Goal: Task Accomplishment & Management: Use online tool/utility

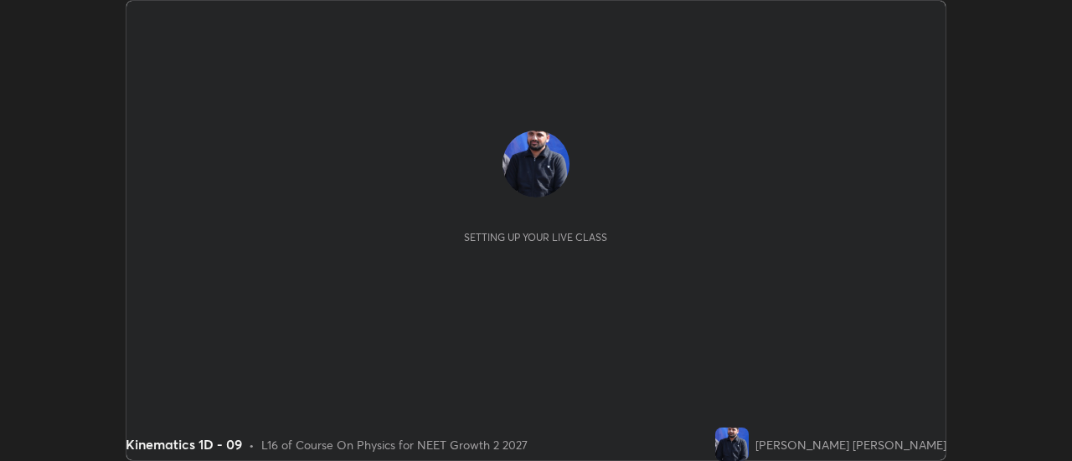
scroll to position [461, 1072]
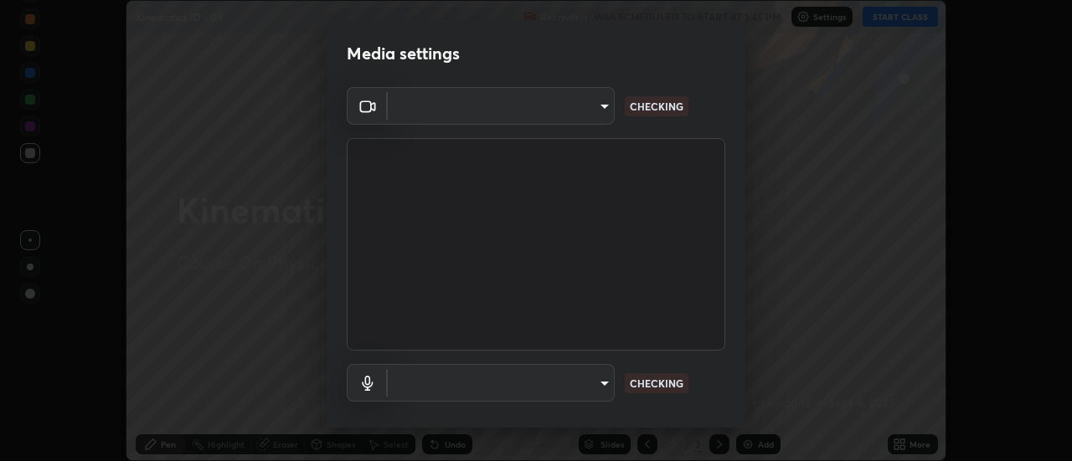
type input "985e4b1f72fc3b9494b48cef3b79fe3b682f9ae0bb15c20acfe574fe2aaad349"
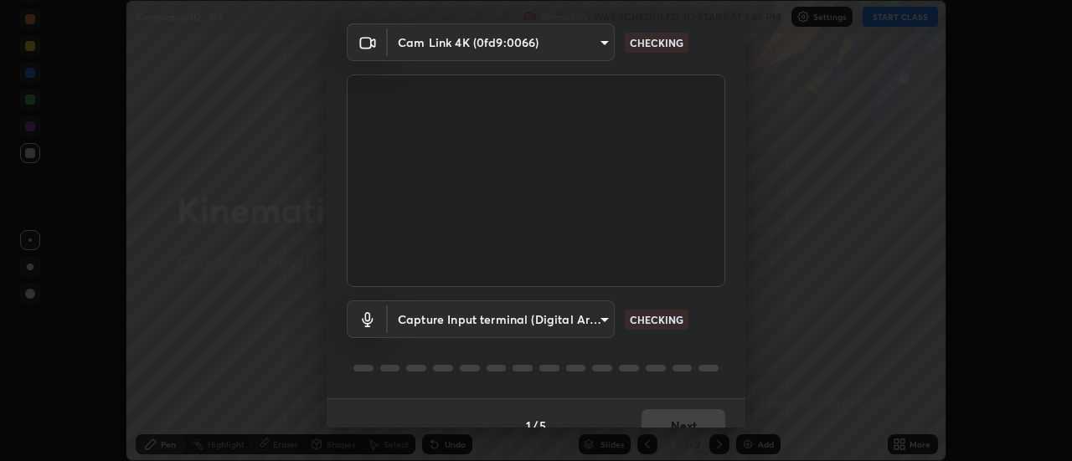
scroll to position [88, 0]
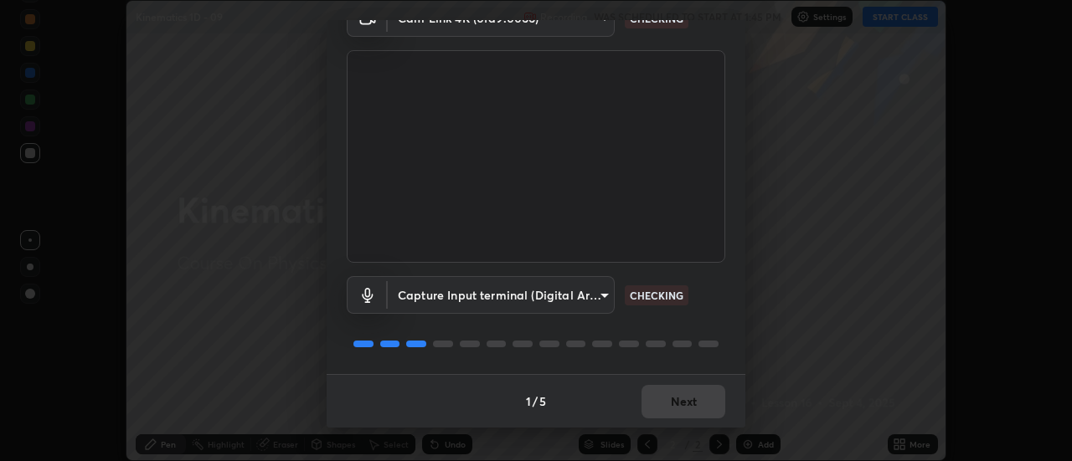
click at [445, 293] on body "Erase all Kinematics 1D - 09 Recording WAS SCHEDULED TO START AT 1:45 PM Settin…" at bounding box center [536, 230] width 1072 height 461
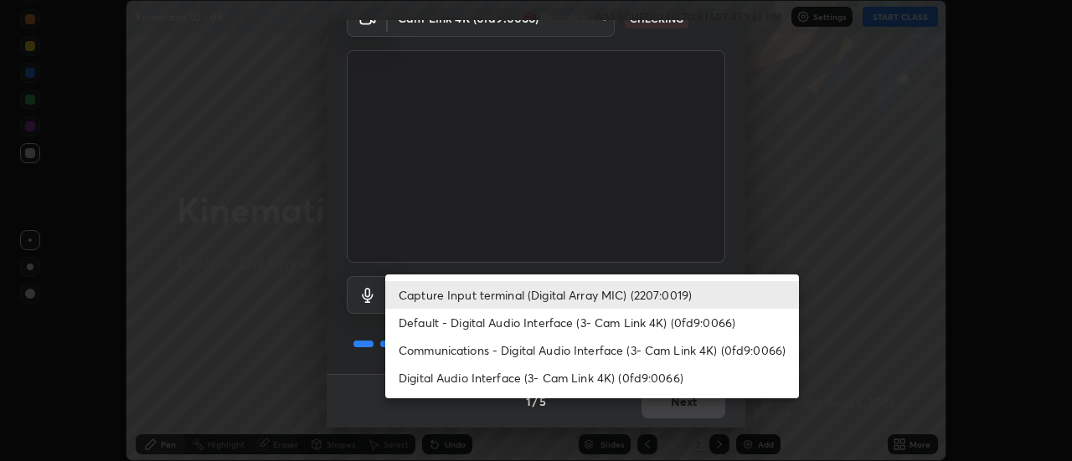
click at [450, 374] on li "Digital Audio Interface (3- Cam Link 4K) (0fd9:0066)" at bounding box center [592, 378] width 414 height 28
type input "43e4aca742f9233188ca9c86760f2c266500901f205967e4990b21238306e05c"
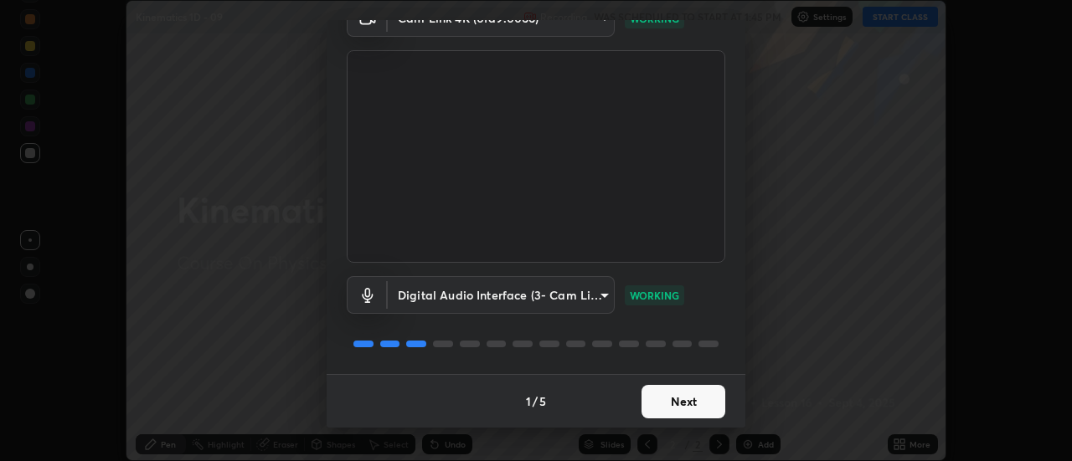
click at [669, 389] on button "Next" at bounding box center [683, 401] width 84 height 33
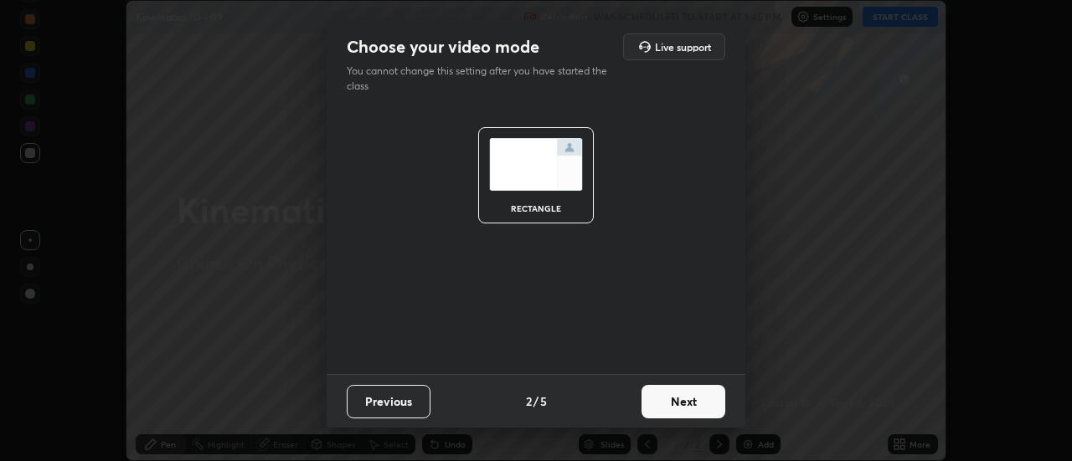
scroll to position [0, 0]
click at [671, 404] on button "Next" at bounding box center [683, 401] width 84 height 33
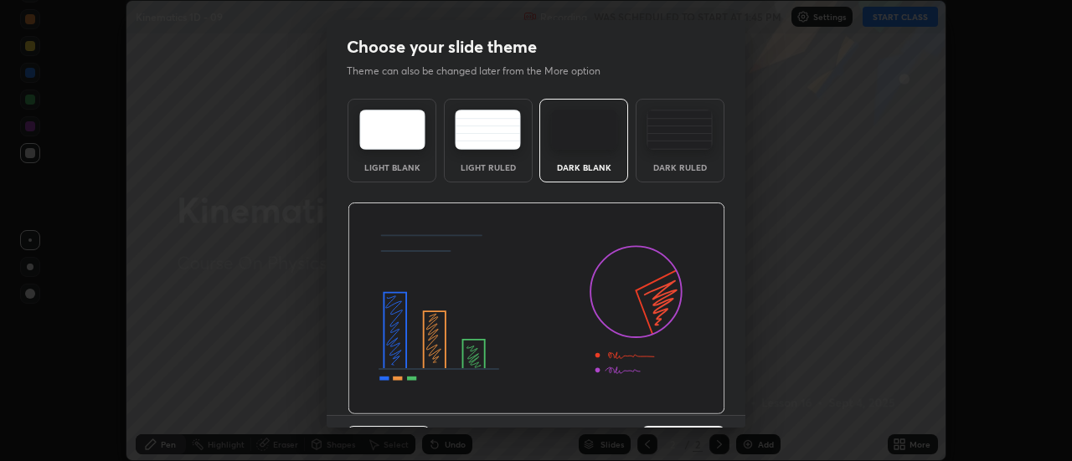
click at [671, 405] on img at bounding box center [536, 309] width 378 height 213
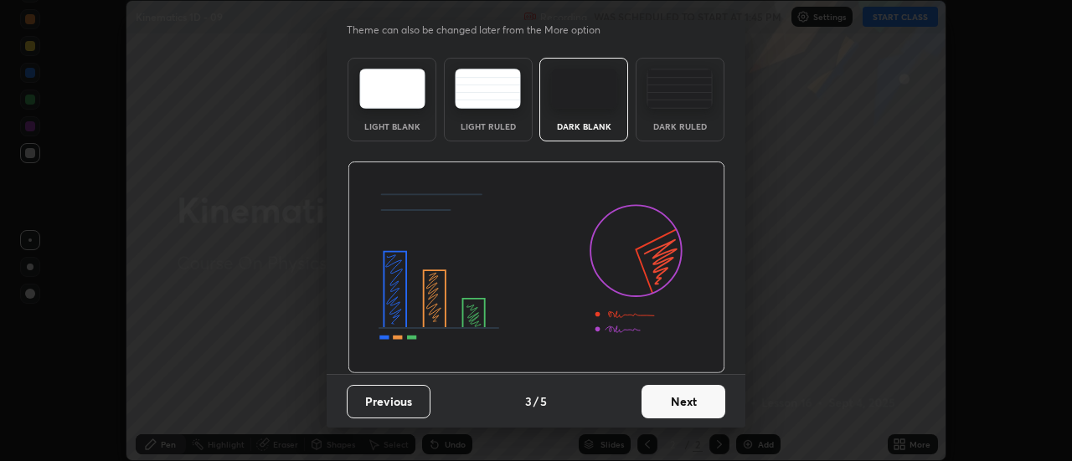
click at [671, 409] on button "Next" at bounding box center [683, 401] width 84 height 33
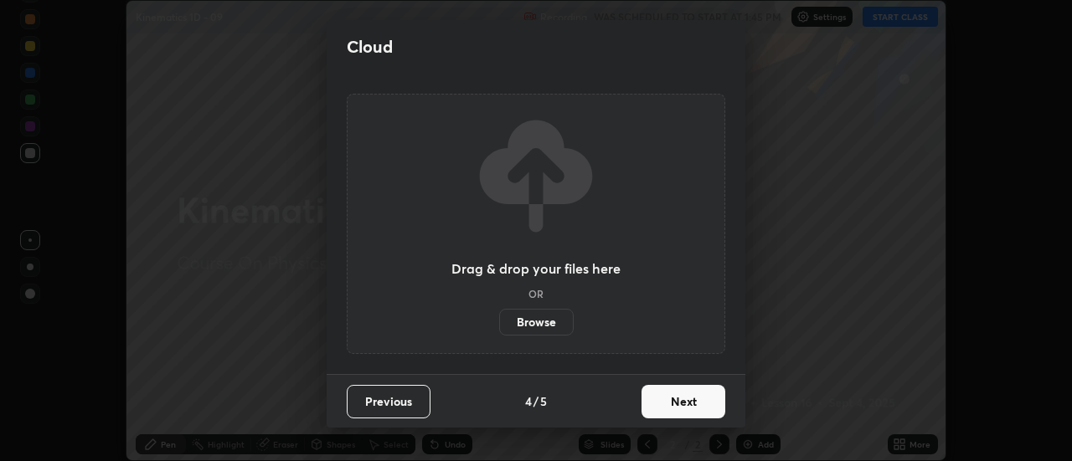
click at [680, 403] on button "Next" at bounding box center [683, 401] width 84 height 33
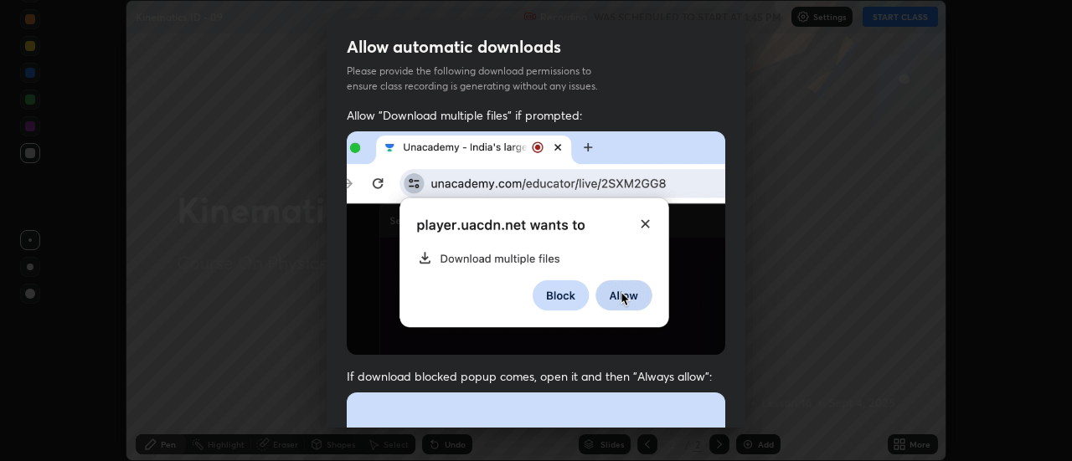
click at [677, 370] on span "If download blocked popup comes, open it and then "Always allow":" at bounding box center [536, 376] width 378 height 16
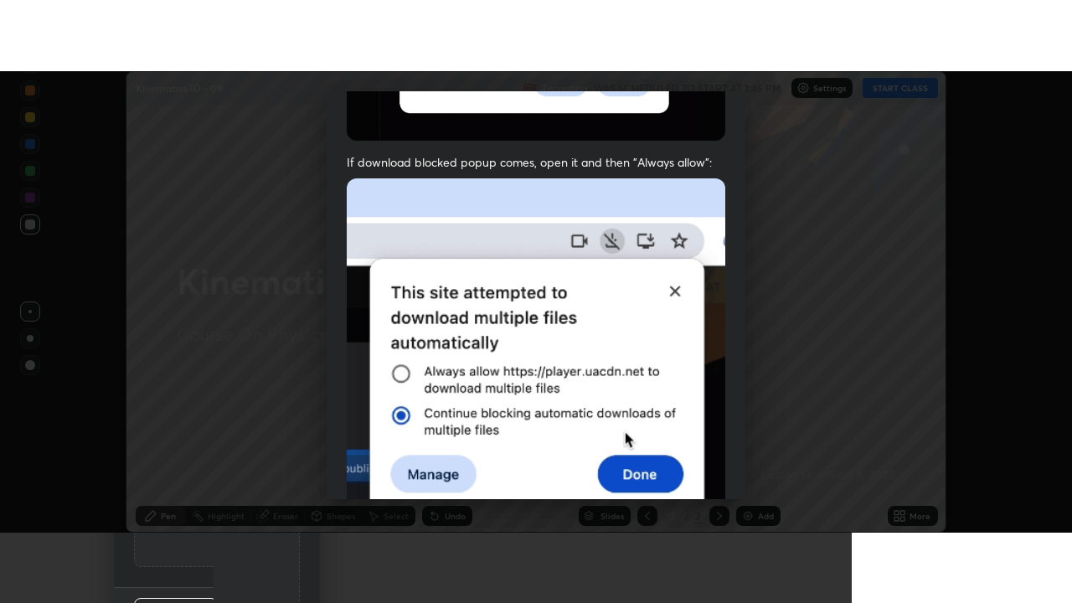
scroll to position [430, 0]
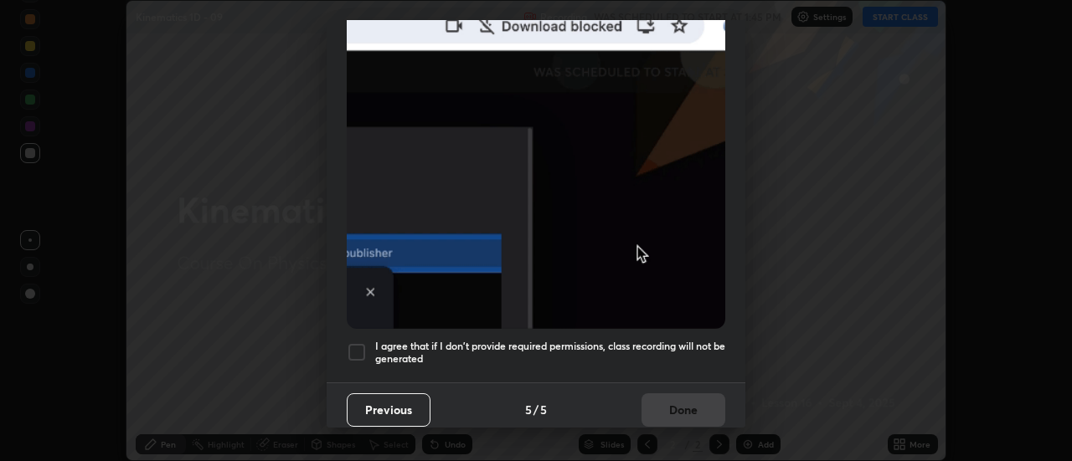
click at [646, 355] on h5 "I agree that if I don't provide required permissions, class recording will not …" at bounding box center [550, 353] width 350 height 26
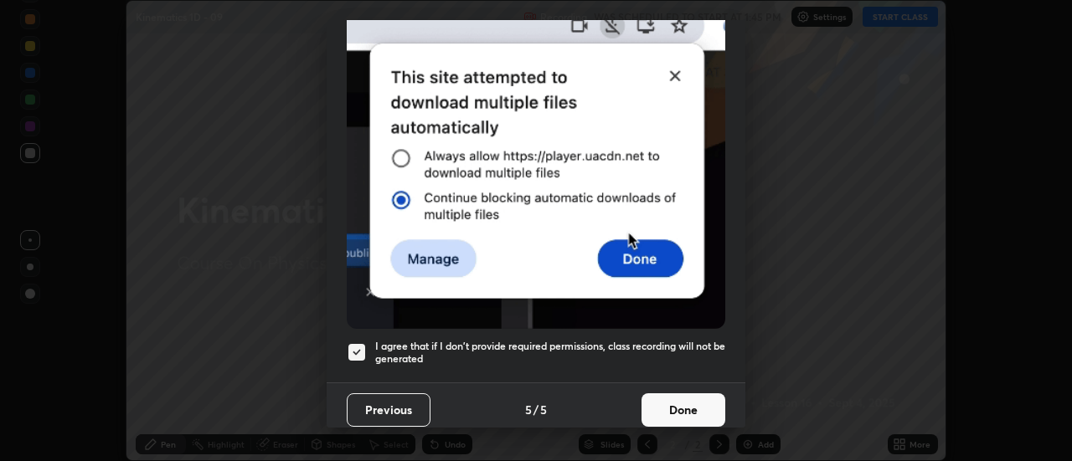
click at [643, 353] on h5 "I agree that if I don't provide required permissions, class recording will not …" at bounding box center [550, 353] width 350 height 26
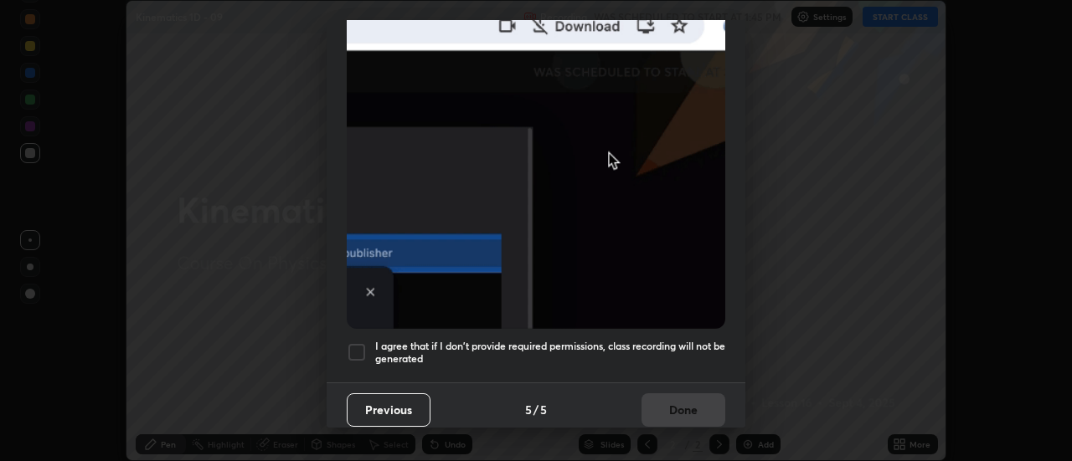
click at [643, 355] on h5 "I agree that if I don't provide required permissions, class recording will not …" at bounding box center [550, 353] width 350 height 26
click at [666, 402] on button "Done" at bounding box center [683, 410] width 84 height 33
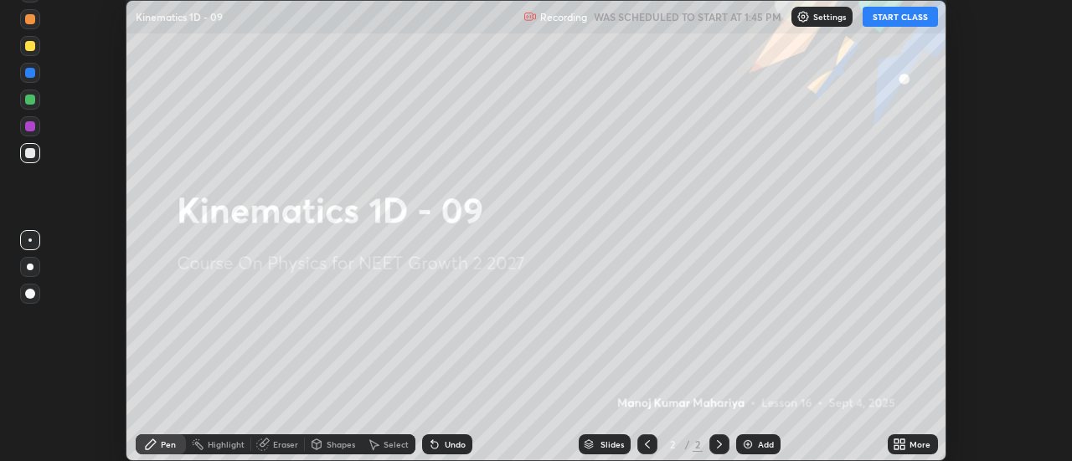
click at [898, 438] on icon at bounding box center [898, 444] width 13 height 13
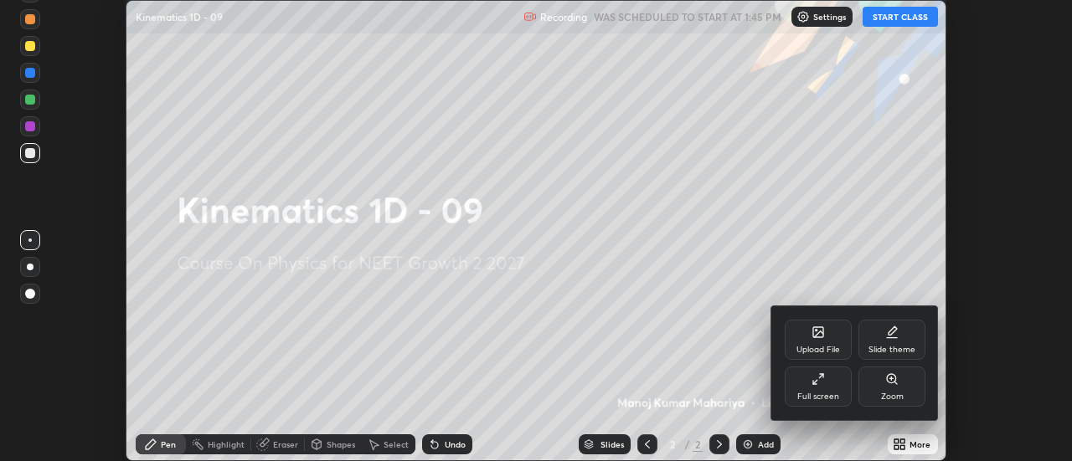
click at [819, 383] on icon at bounding box center [817, 379] width 13 height 13
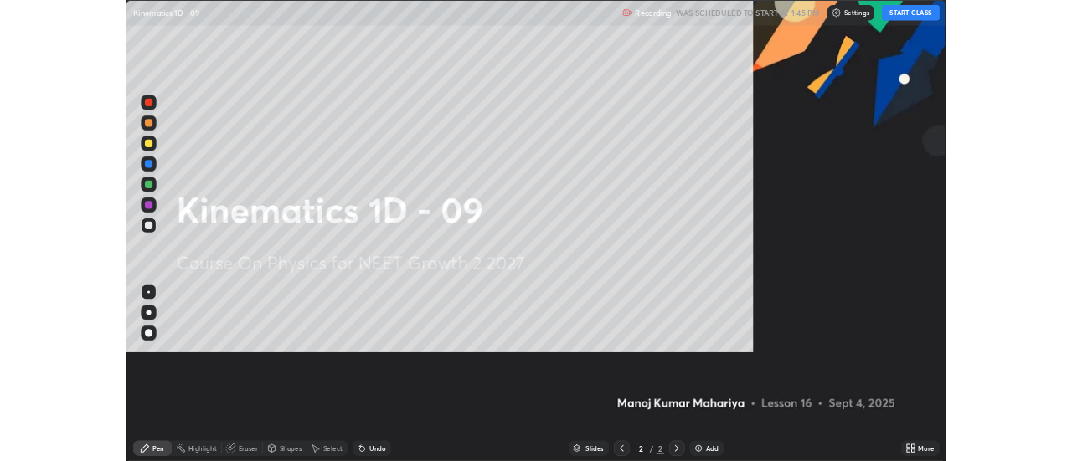
scroll to position [603, 1072]
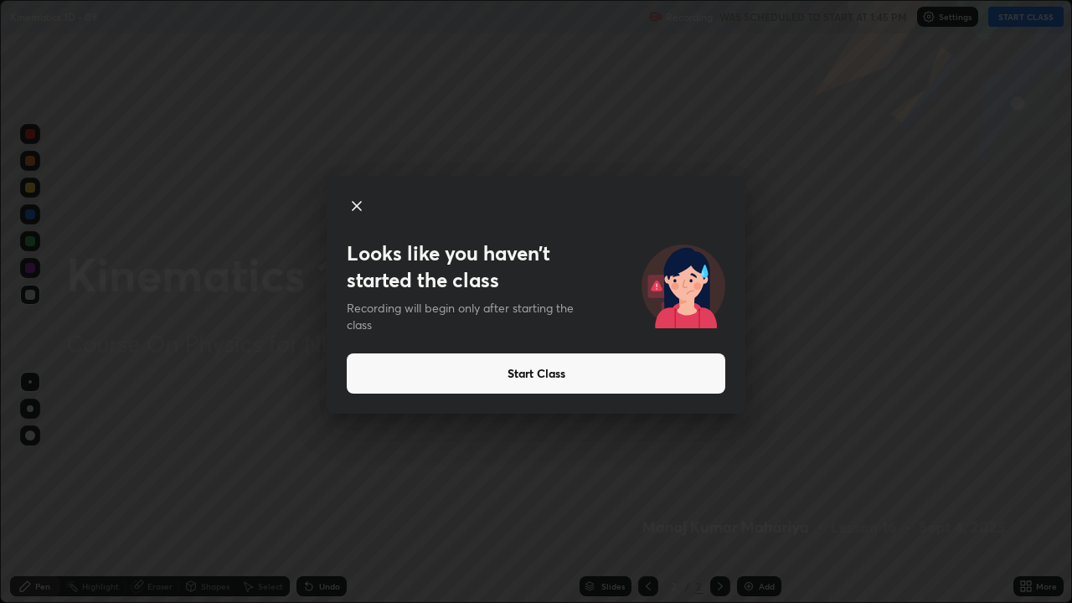
click at [507, 380] on button "Start Class" at bounding box center [536, 373] width 378 height 40
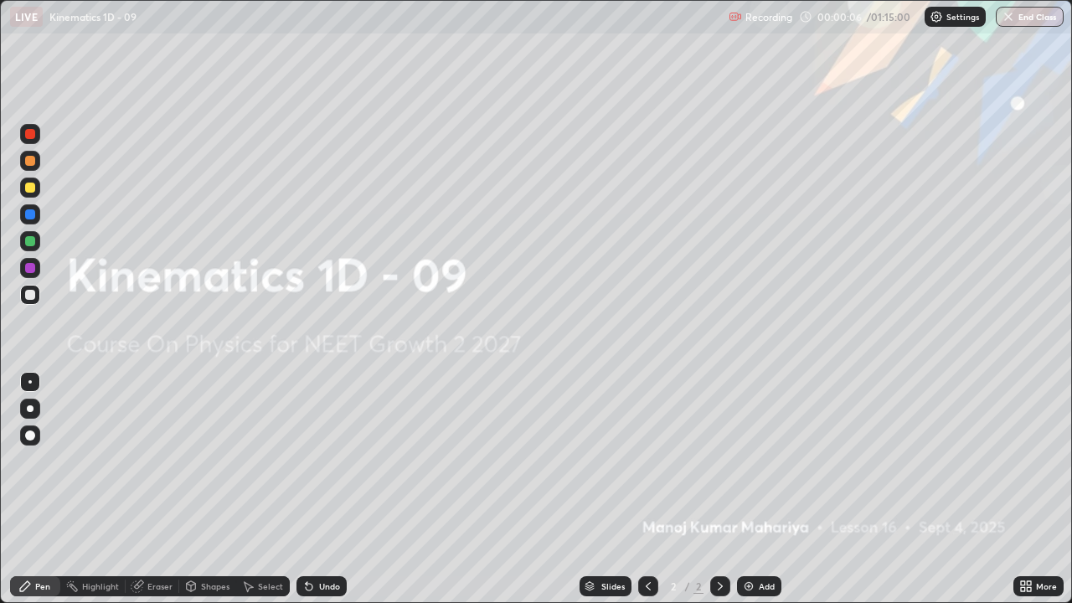
click at [743, 460] on img at bounding box center [748, 585] width 13 height 13
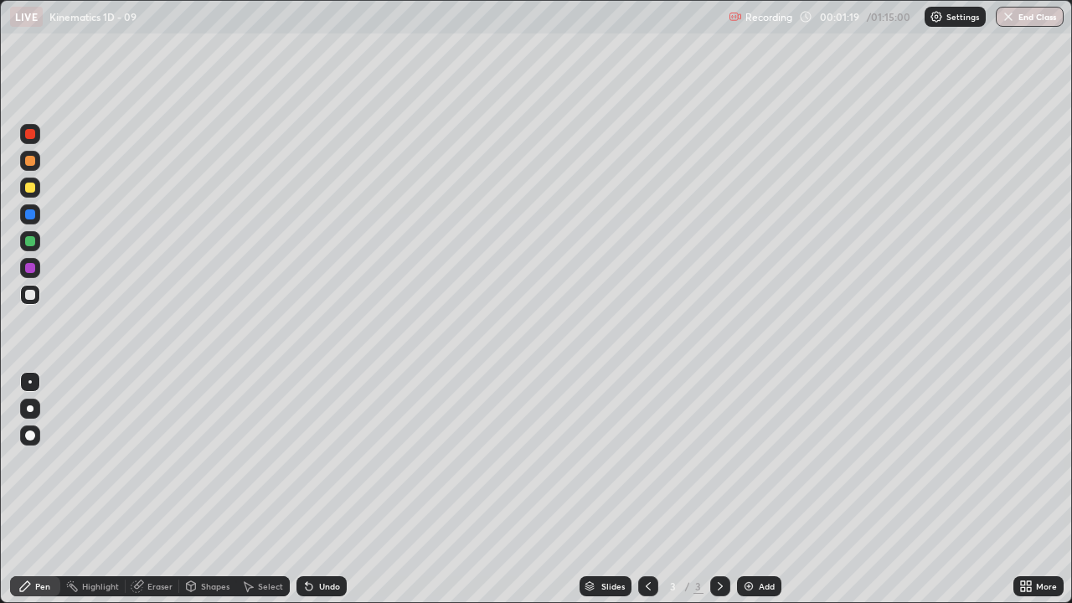
click at [306, 460] on icon at bounding box center [309, 587] width 7 height 7
click at [32, 405] on div at bounding box center [30, 408] width 7 height 7
click at [208, 460] on div "Shapes" at bounding box center [215, 586] width 28 height 8
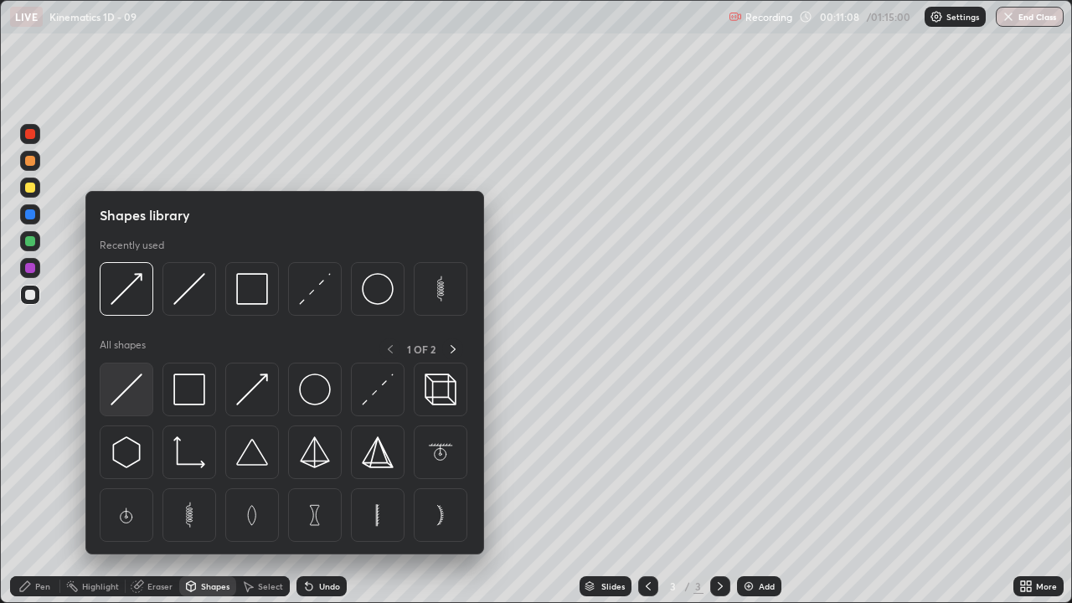
click at [131, 389] on img at bounding box center [127, 389] width 32 height 32
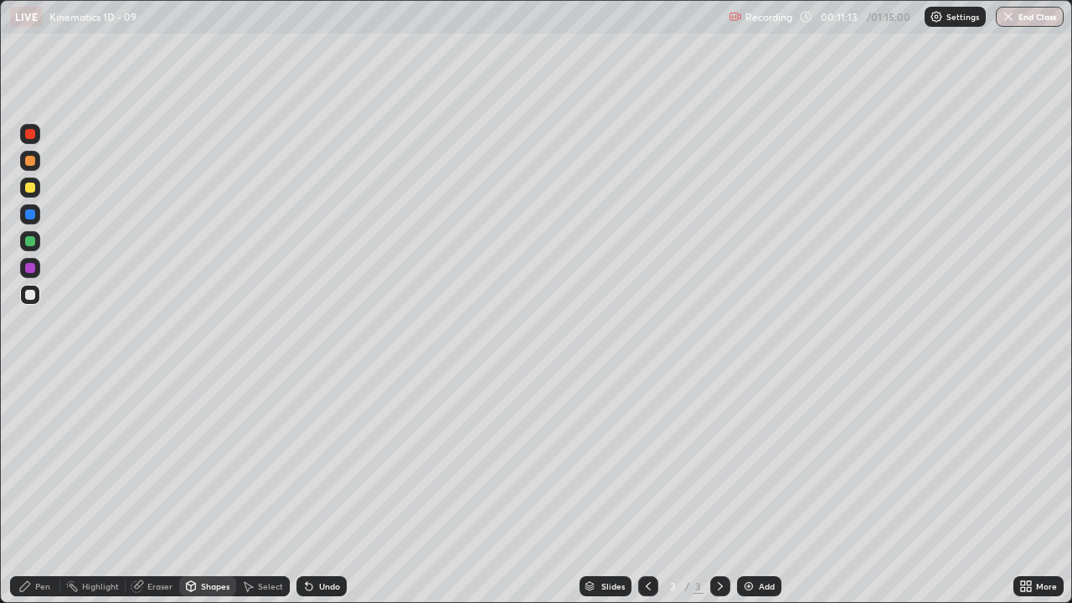
click at [30, 188] on div at bounding box center [30, 188] width 10 height 10
click at [42, 460] on div "Pen" at bounding box center [42, 586] width 15 height 8
click at [207, 460] on div "Shapes" at bounding box center [207, 586] width 57 height 20
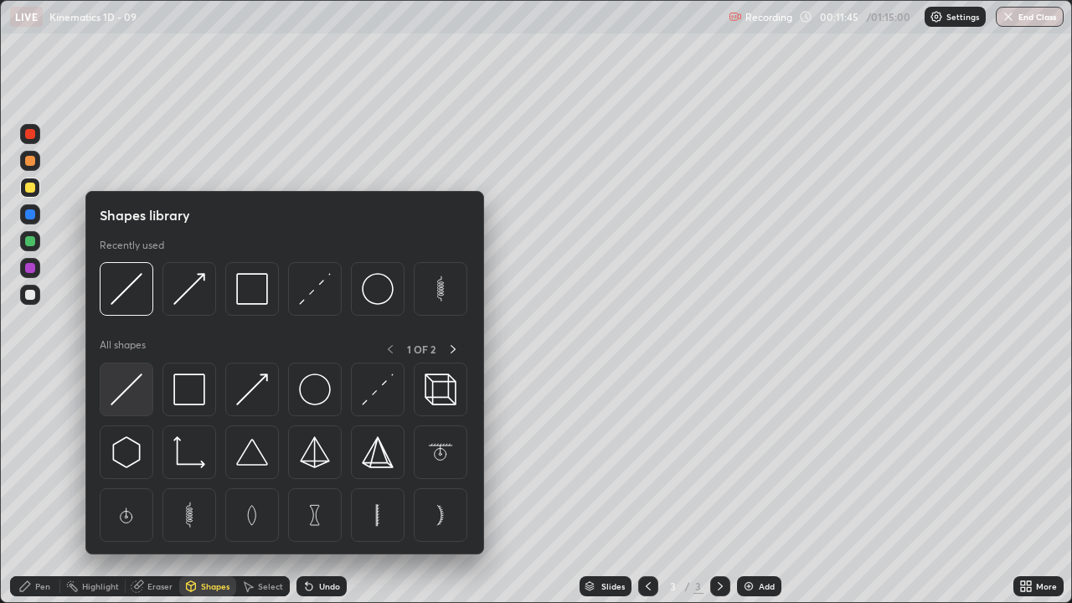
click at [138, 380] on img at bounding box center [127, 389] width 32 height 32
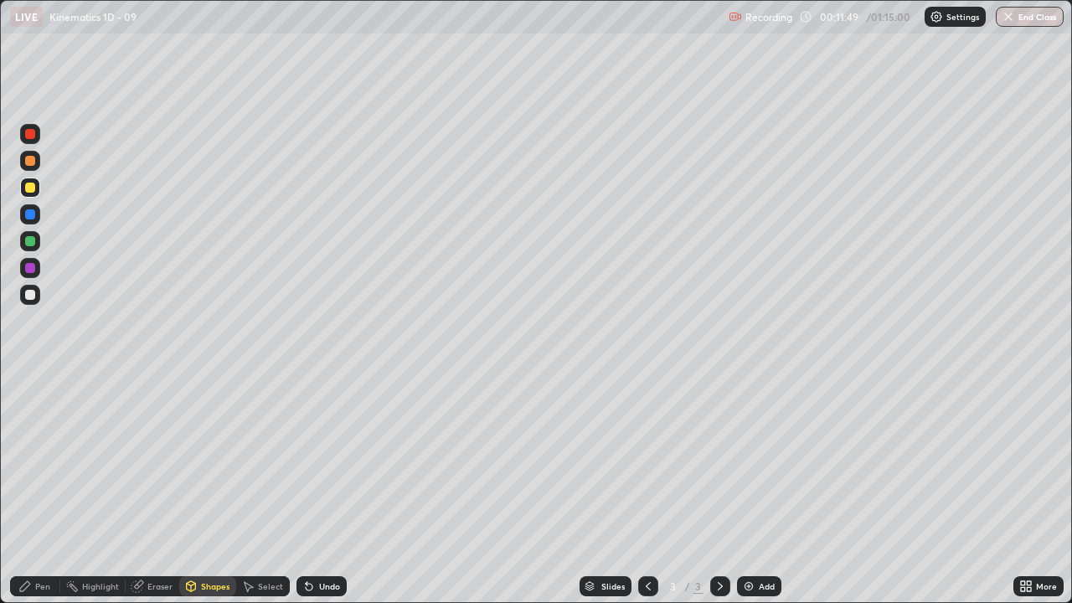
click at [31, 460] on icon at bounding box center [24, 585] width 13 height 13
click at [33, 294] on div at bounding box center [30, 295] width 10 height 10
click at [31, 432] on div at bounding box center [30, 435] width 10 height 10
click at [28, 406] on div at bounding box center [30, 408] width 7 height 7
click at [749, 460] on img at bounding box center [748, 585] width 13 height 13
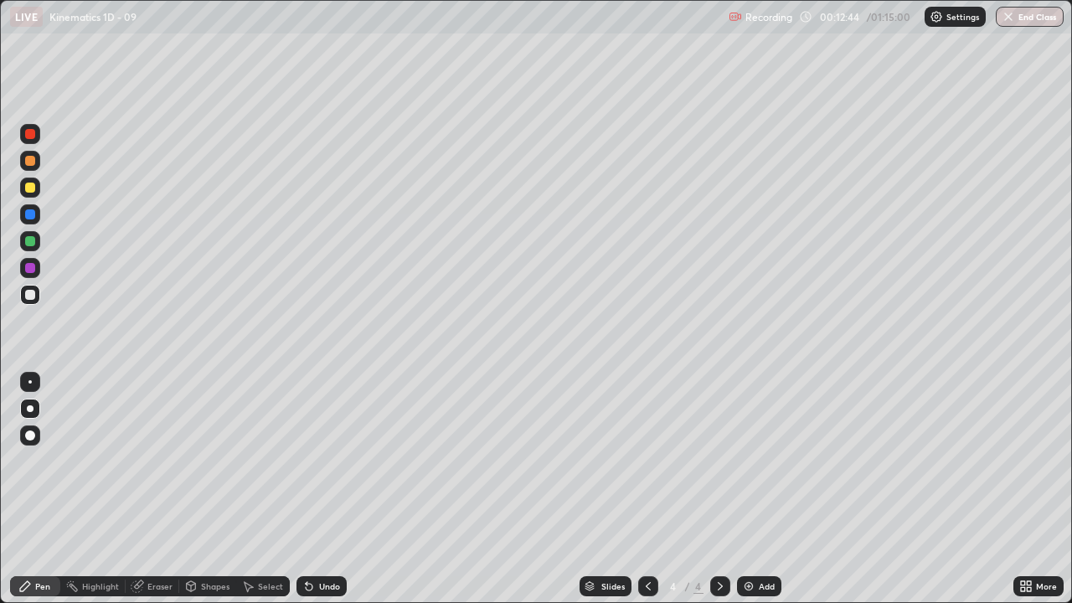
click at [37, 435] on div at bounding box center [30, 435] width 20 height 20
click at [32, 409] on div at bounding box center [30, 408] width 7 height 7
click at [208, 460] on div "Shapes" at bounding box center [215, 586] width 28 height 8
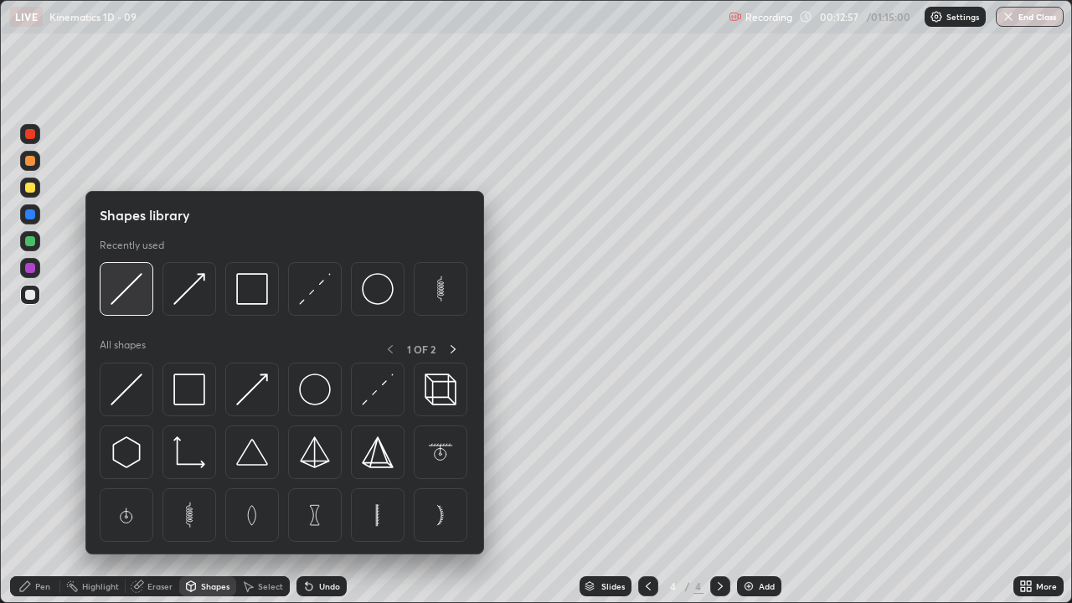
click at [121, 305] on img at bounding box center [127, 289] width 32 height 32
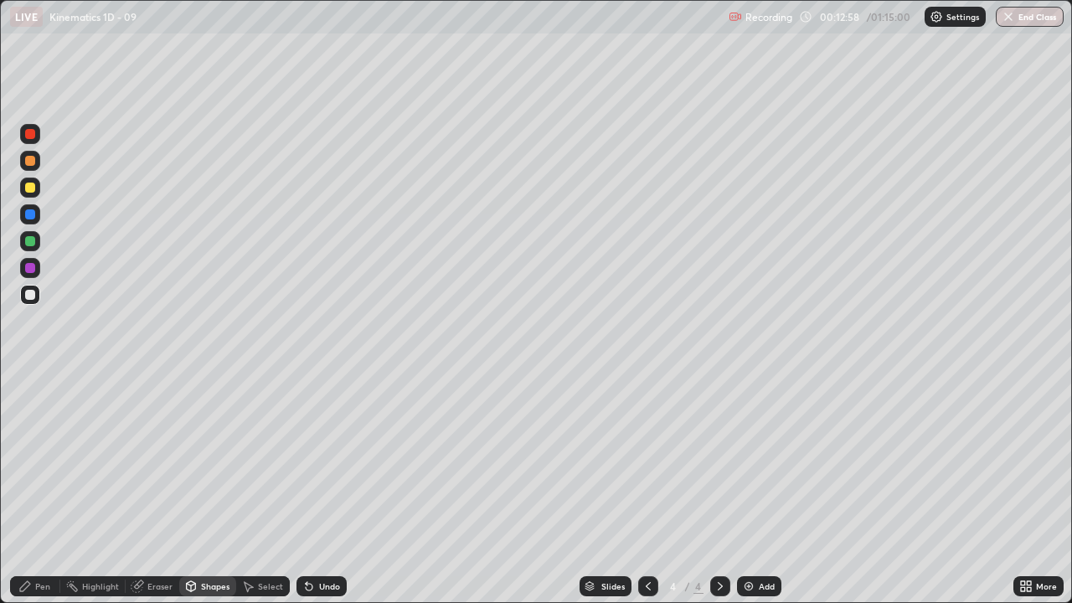
click at [31, 189] on div at bounding box center [30, 188] width 10 height 10
click at [44, 460] on div "Pen" at bounding box center [42, 586] width 15 height 8
click at [306, 460] on icon at bounding box center [307, 583] width 2 height 2
click at [306, 460] on icon at bounding box center [309, 587] width 7 height 7
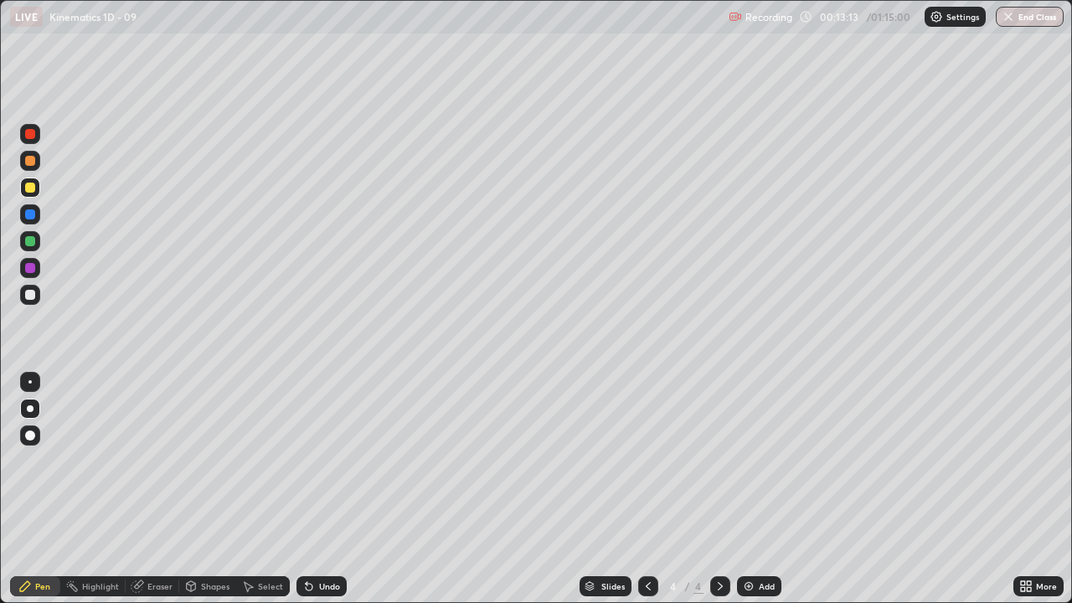
click at [303, 460] on icon at bounding box center [308, 585] width 13 height 13
click at [306, 460] on icon at bounding box center [309, 587] width 7 height 7
click at [217, 460] on div "Shapes" at bounding box center [215, 586] width 28 height 8
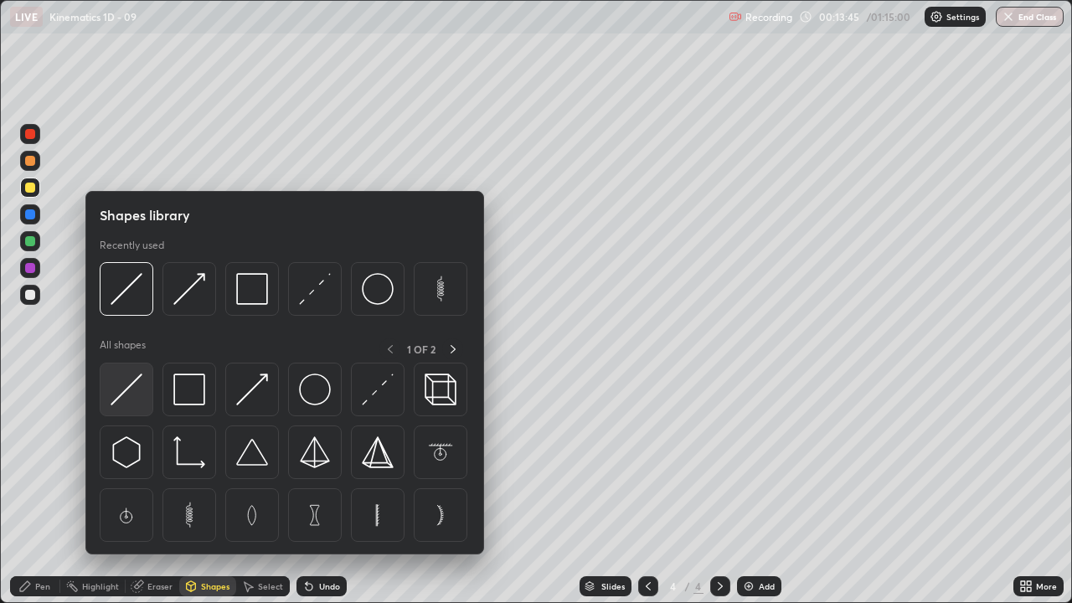
click at [119, 387] on img at bounding box center [127, 389] width 32 height 32
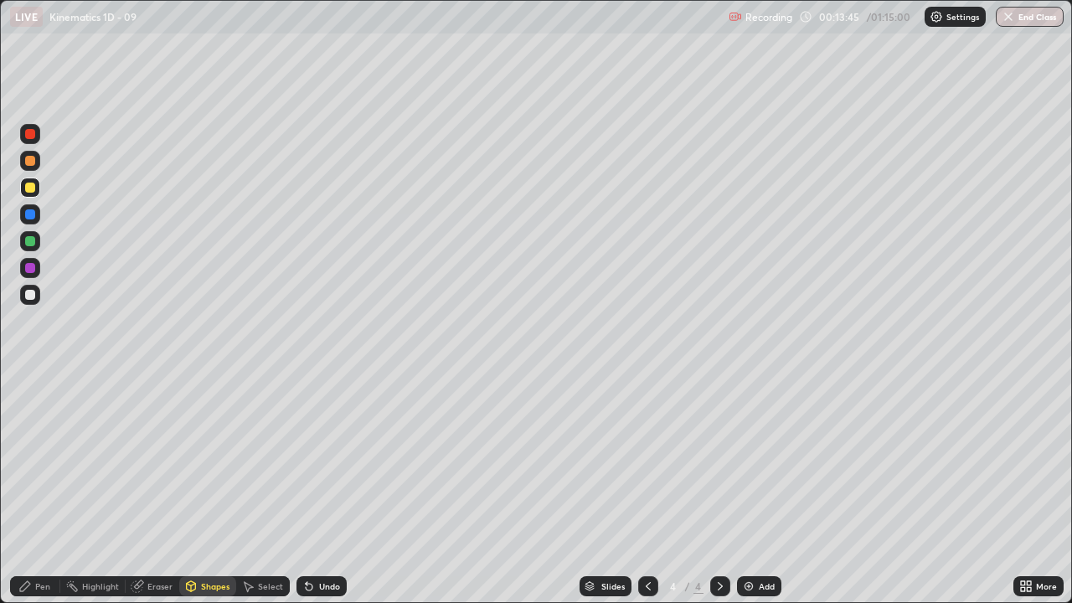
click at [33, 297] on div at bounding box center [30, 295] width 10 height 10
click at [42, 460] on div "Pen" at bounding box center [42, 586] width 15 height 8
click at [743, 460] on img at bounding box center [748, 585] width 13 height 13
click at [44, 460] on div "Pen" at bounding box center [35, 586] width 50 height 20
click at [306, 460] on icon at bounding box center [309, 587] width 7 height 7
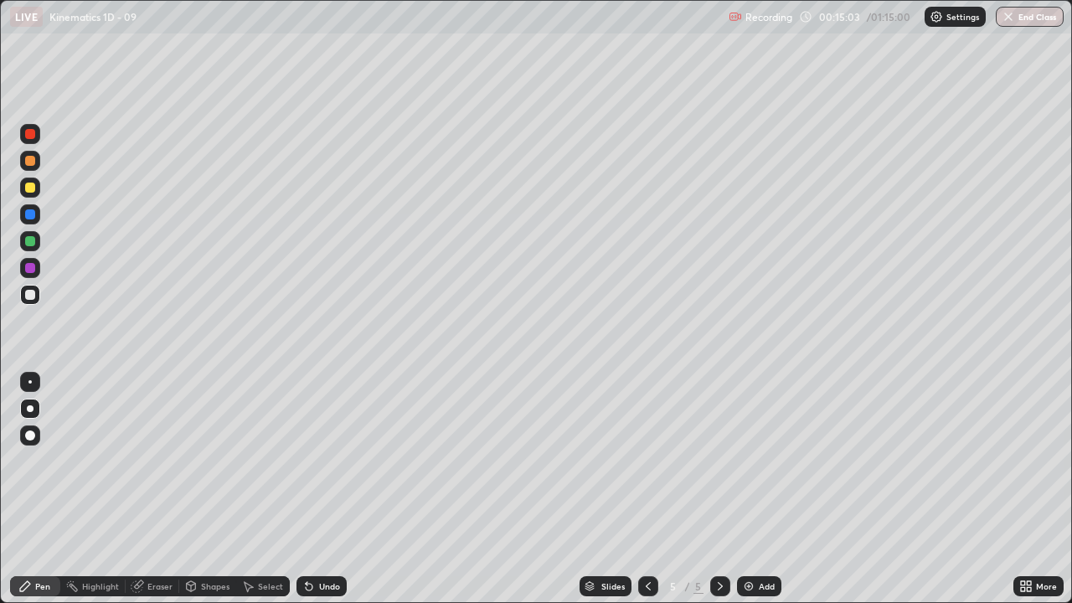
click at [302, 460] on icon at bounding box center [308, 585] width 13 height 13
click at [306, 460] on icon at bounding box center [309, 587] width 7 height 7
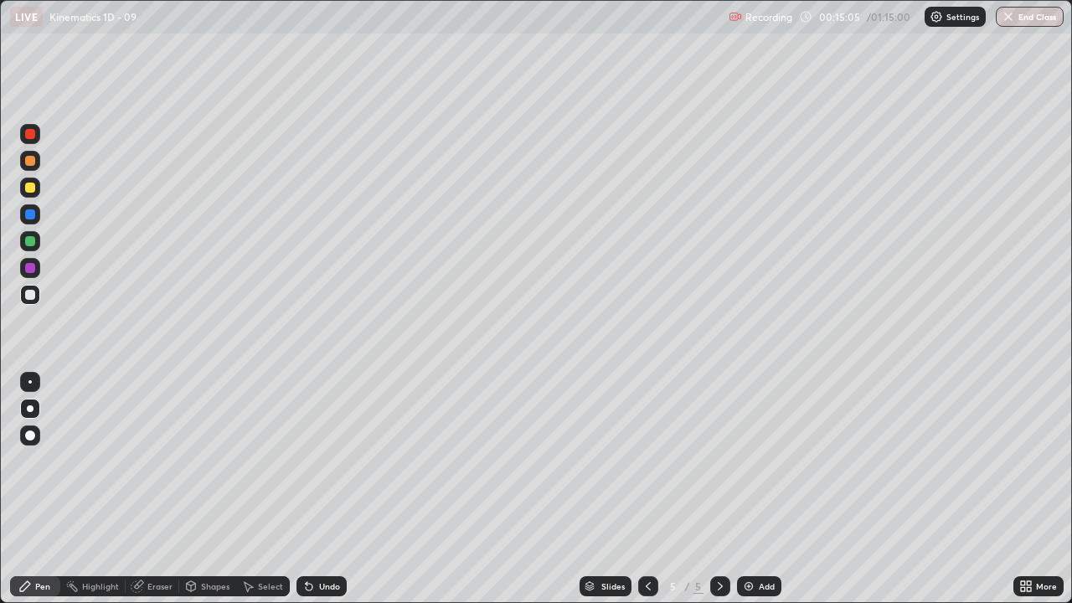
click at [306, 460] on icon at bounding box center [309, 587] width 7 height 7
click at [306, 460] on icon at bounding box center [307, 583] width 2 height 2
click at [306, 460] on icon at bounding box center [309, 587] width 7 height 7
click at [644, 460] on div at bounding box center [648, 586] width 20 height 20
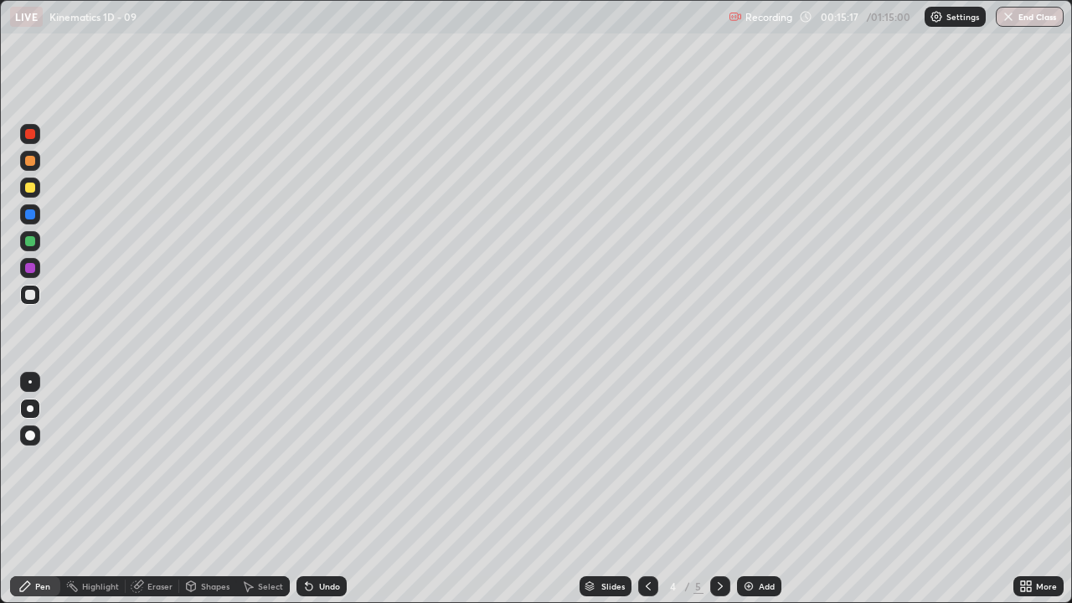
click at [647, 460] on div at bounding box center [648, 586] width 20 height 20
click at [718, 460] on icon at bounding box center [719, 585] width 13 height 13
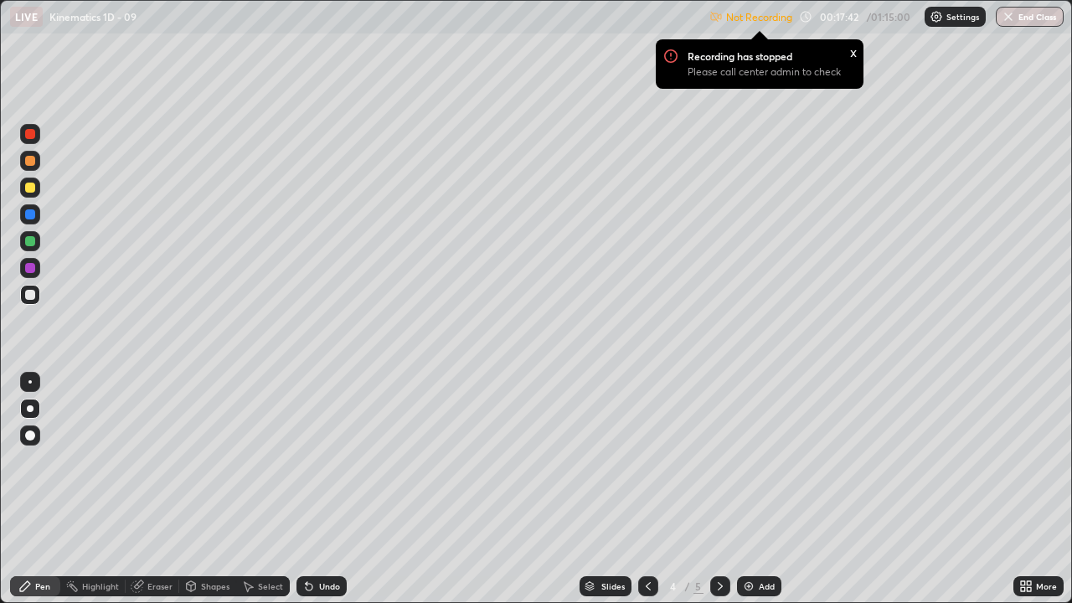
click at [725, 460] on div at bounding box center [720, 586] width 20 height 20
click at [646, 460] on icon at bounding box center [647, 585] width 13 height 13
click at [717, 460] on icon at bounding box center [719, 585] width 13 height 13
click at [743, 460] on img at bounding box center [748, 585] width 13 height 13
click at [32, 189] on div at bounding box center [30, 188] width 10 height 10
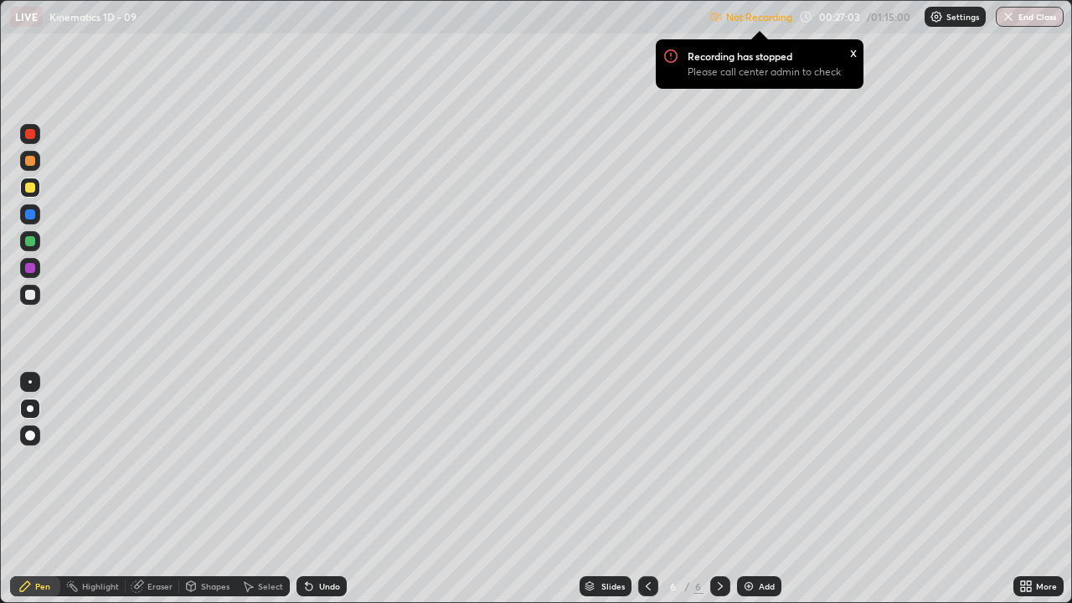
click at [215, 460] on div "Shapes" at bounding box center [207, 586] width 57 height 20
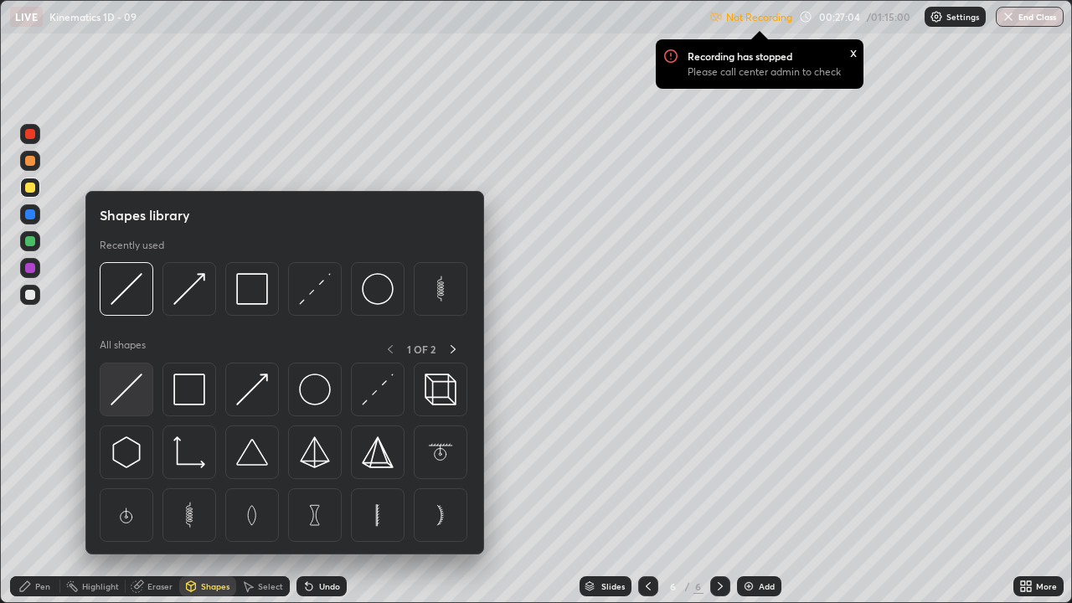
click at [132, 394] on img at bounding box center [127, 389] width 32 height 32
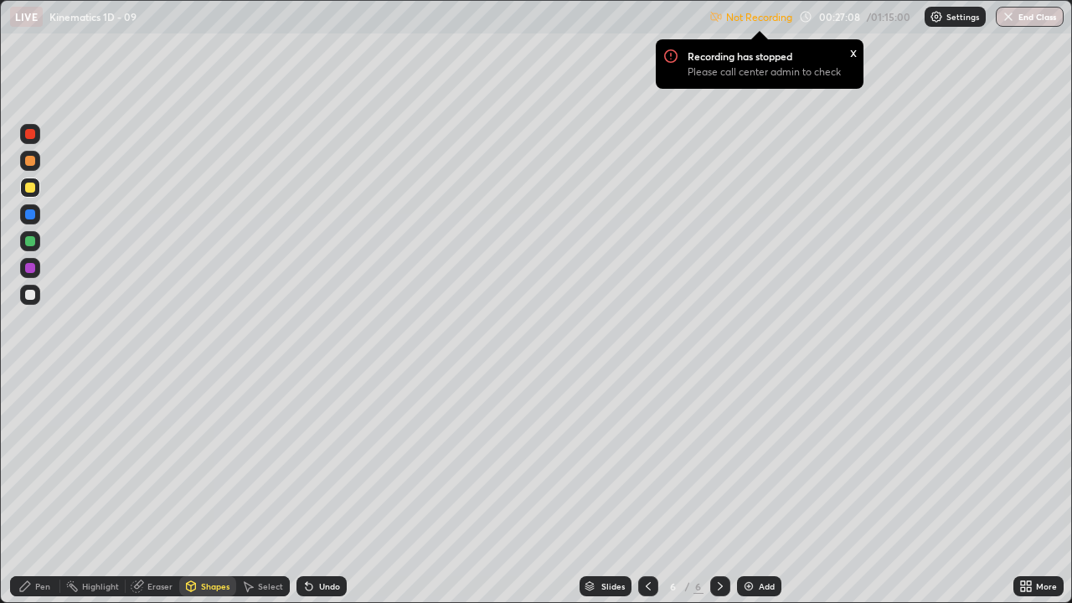
click at [53, 460] on div "Pen" at bounding box center [35, 586] width 50 height 20
click at [31, 297] on div at bounding box center [30, 295] width 10 height 10
click at [306, 460] on icon at bounding box center [307, 583] width 2 height 2
click at [646, 89] on div "Recording has stopped Please call center admin to check x" at bounding box center [759, 64] width 234 height 76
click at [660, 90] on div "Recording has stopped Please call center admin to check x" at bounding box center [759, 64] width 234 height 76
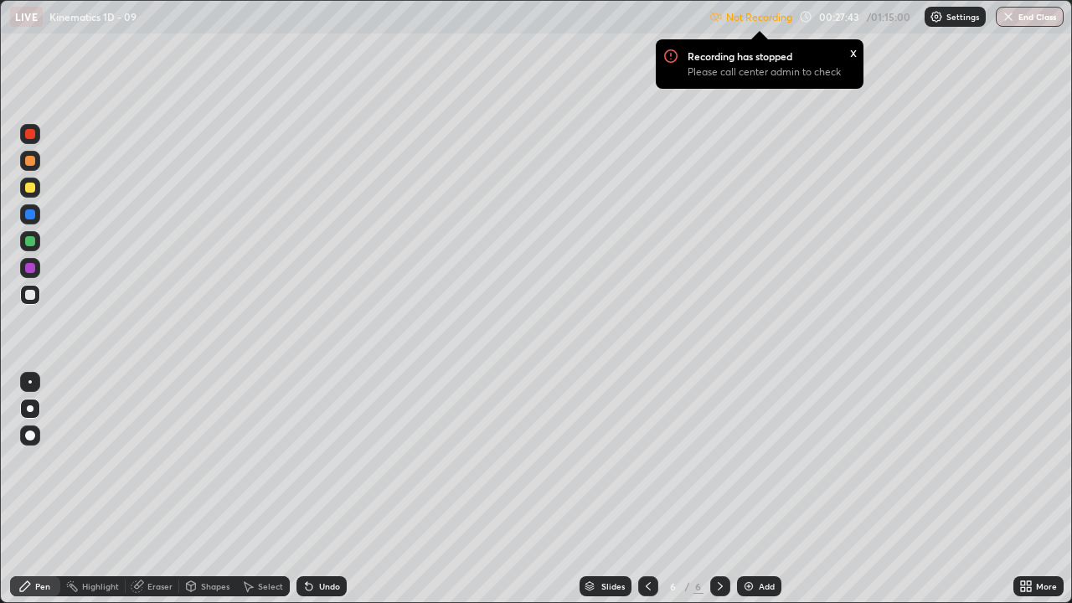
click at [166, 460] on div "Eraser" at bounding box center [159, 586] width 25 height 8
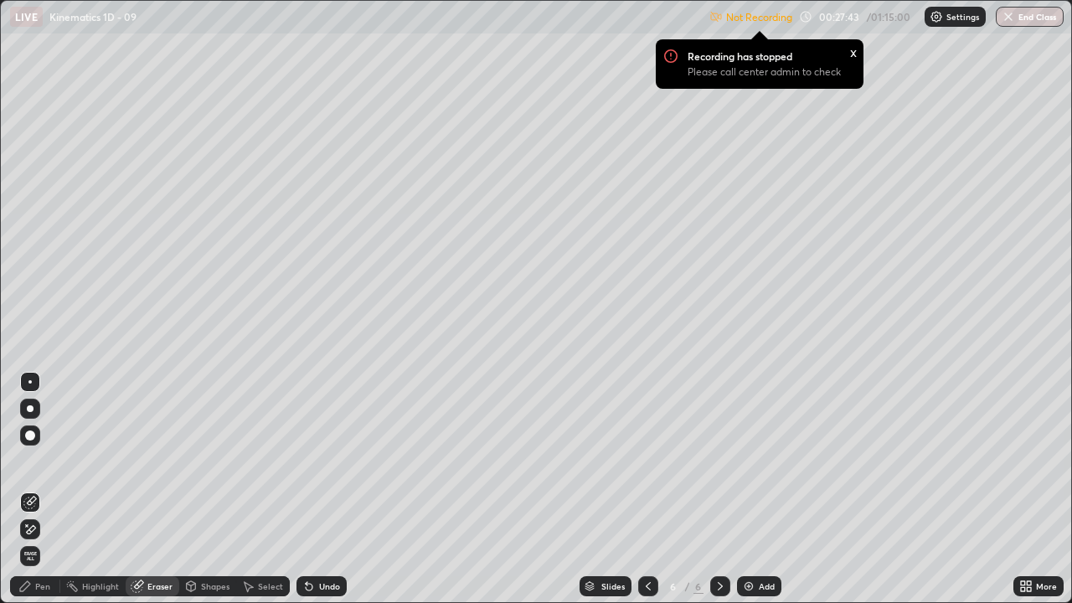
click at [28, 443] on div at bounding box center [30, 435] width 20 height 20
click at [44, 460] on div "Pen" at bounding box center [35, 586] width 50 height 20
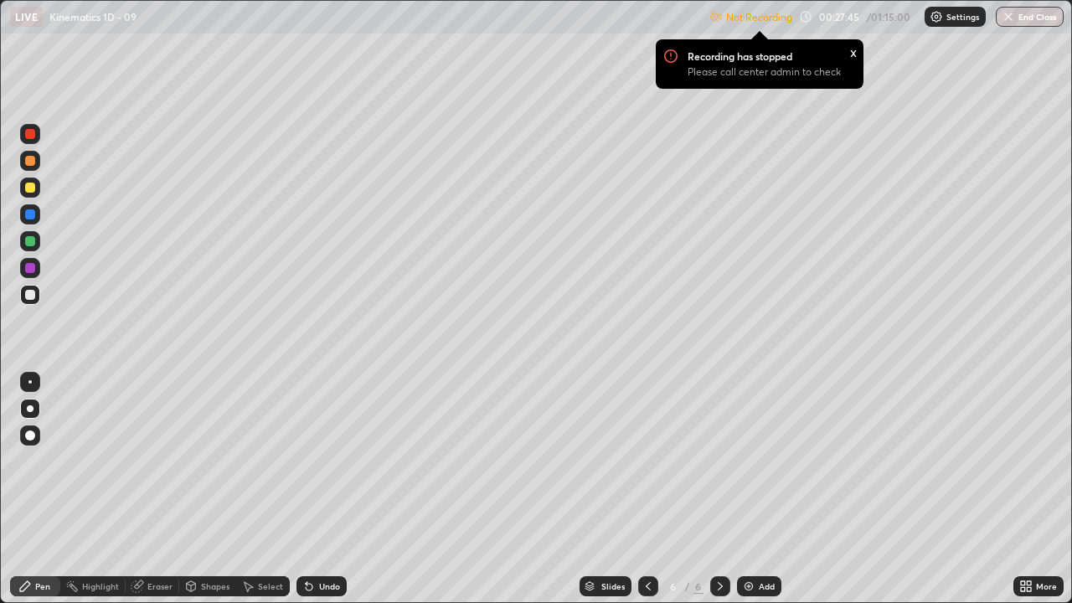
click at [28, 301] on div at bounding box center [30, 295] width 20 height 20
click at [33, 240] on div at bounding box center [30, 241] width 10 height 10
click at [316, 460] on div "Undo" at bounding box center [321, 586] width 50 height 20
click at [23, 460] on icon at bounding box center [25, 586] width 10 height 10
click at [32, 435] on div at bounding box center [30, 435] width 10 height 10
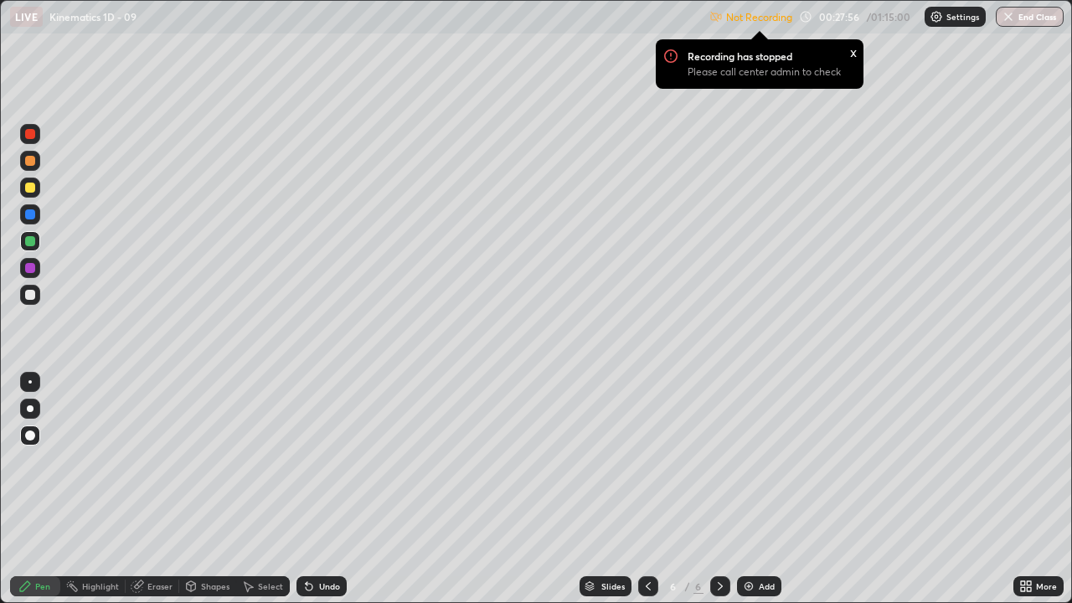
click at [28, 303] on div at bounding box center [30, 295] width 20 height 20
click at [30, 409] on div at bounding box center [30, 408] width 7 height 7
click at [43, 460] on div "Pen" at bounding box center [42, 586] width 15 height 8
click at [742, 460] on img at bounding box center [748, 585] width 13 height 13
click at [28, 296] on div at bounding box center [30, 295] width 10 height 10
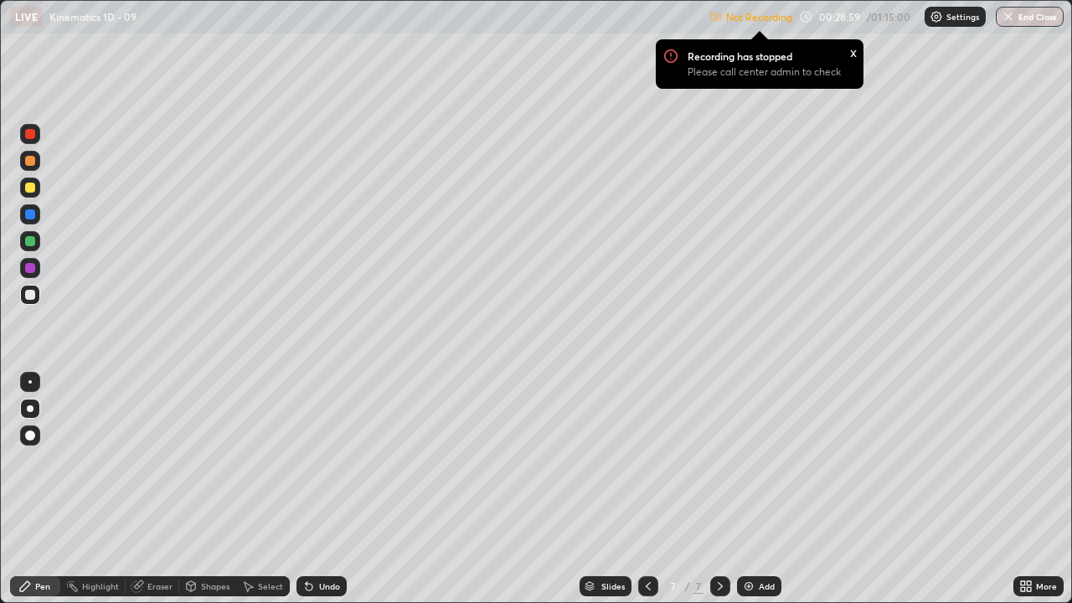
click at [219, 460] on div "Shapes" at bounding box center [215, 586] width 28 height 8
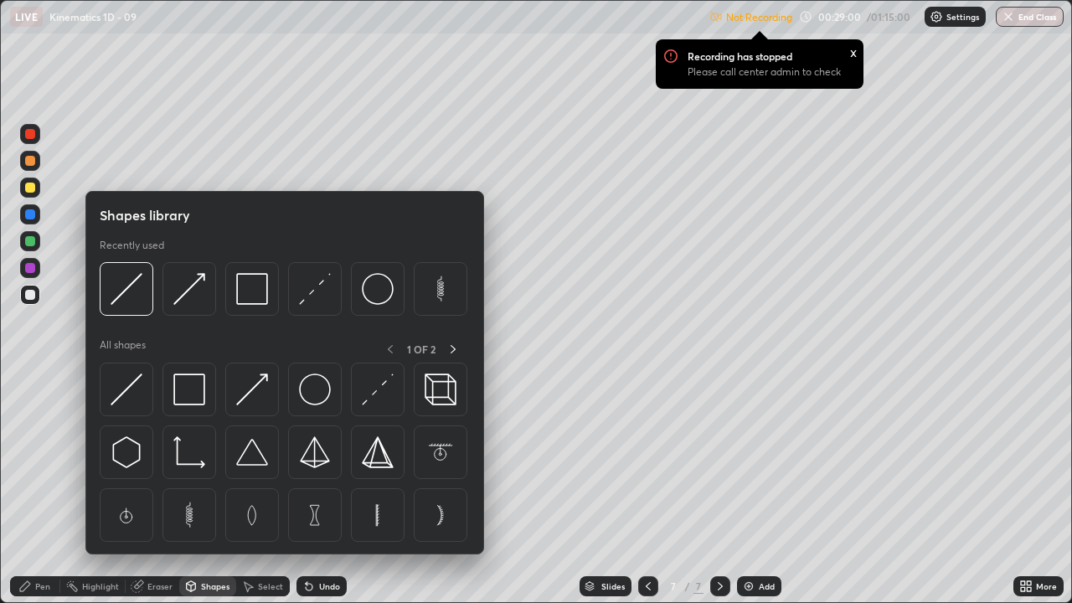
click at [122, 392] on img at bounding box center [127, 389] width 32 height 32
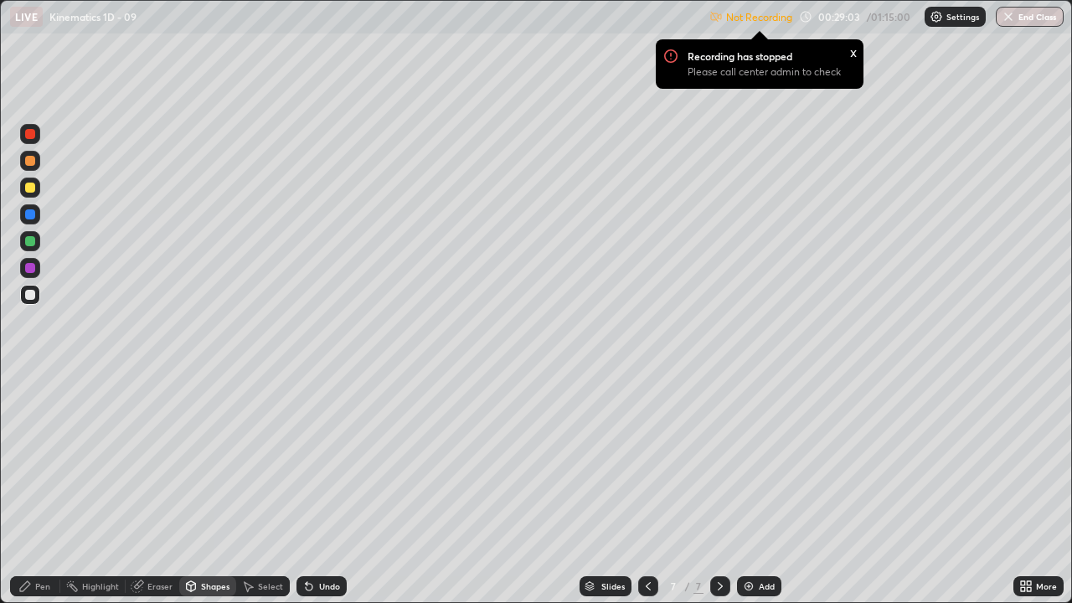
click at [217, 460] on div "Shapes" at bounding box center [215, 586] width 28 height 8
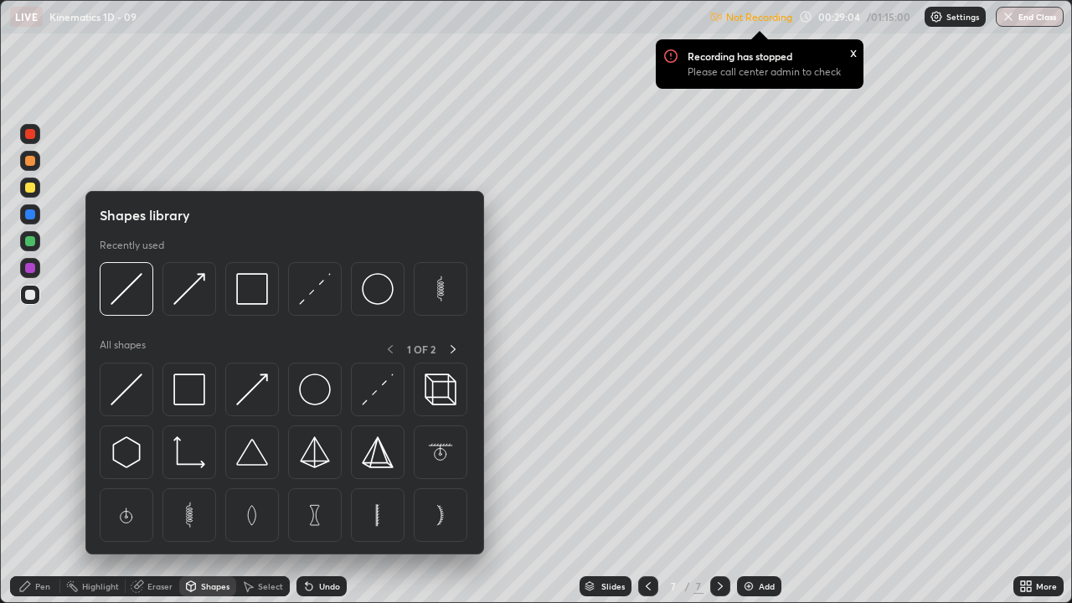
click at [32, 189] on div at bounding box center [30, 188] width 10 height 10
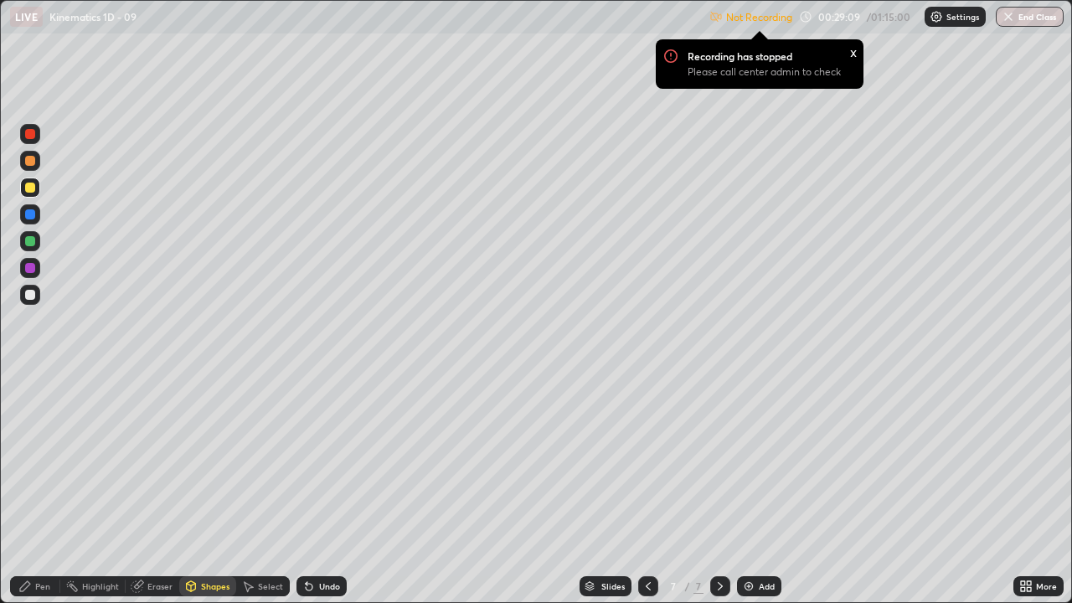
click at [44, 460] on div "Pen" at bounding box center [35, 586] width 50 height 20
click at [46, 460] on div "Pen" at bounding box center [42, 586] width 15 height 8
click at [28, 299] on div at bounding box center [30, 295] width 10 height 10
click at [316, 460] on div "Undo" at bounding box center [321, 586] width 50 height 20
click at [314, 460] on div "Undo" at bounding box center [321, 586] width 50 height 20
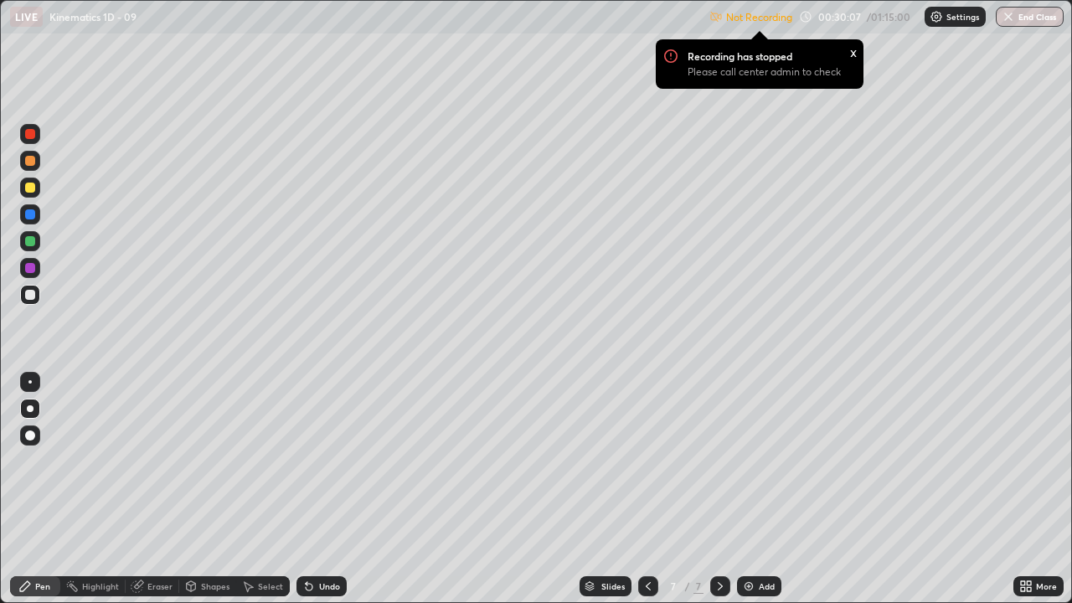
click at [29, 409] on div at bounding box center [30, 408] width 7 height 7
click at [29, 298] on div at bounding box center [30, 295] width 10 height 10
click at [28, 188] on div at bounding box center [30, 188] width 10 height 10
click at [745, 460] on img at bounding box center [748, 585] width 13 height 13
click at [28, 436] on div at bounding box center [30, 435] width 10 height 10
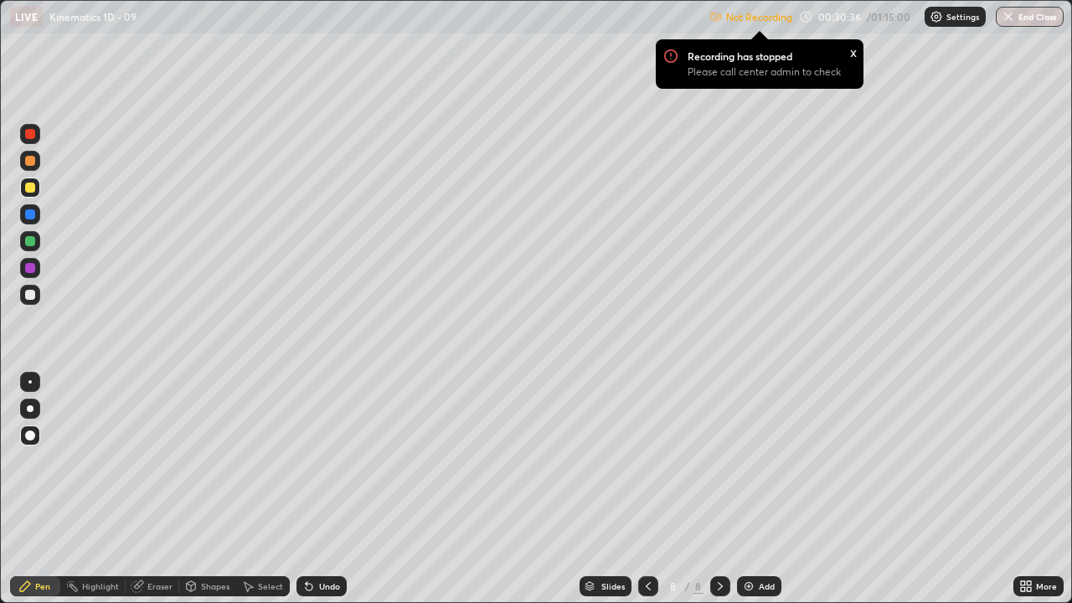
click at [31, 298] on div at bounding box center [30, 295] width 10 height 10
click at [31, 409] on div at bounding box center [30, 408] width 7 height 7
click at [28, 188] on div at bounding box center [30, 188] width 10 height 10
click at [742, 460] on img at bounding box center [748, 585] width 13 height 13
click at [28, 299] on div at bounding box center [30, 295] width 10 height 10
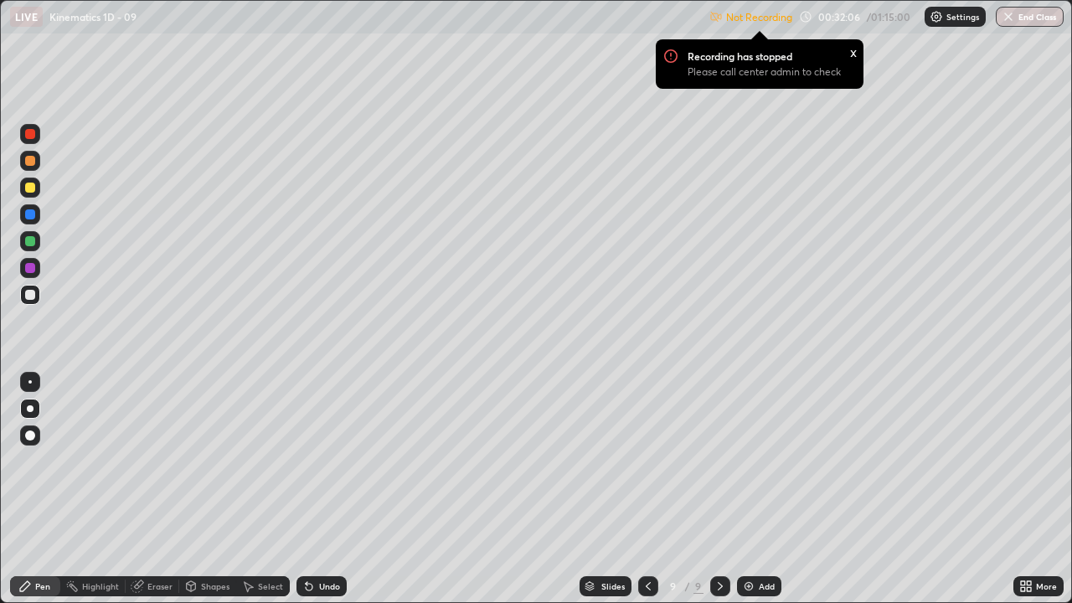
click at [641, 460] on icon at bounding box center [647, 585] width 13 height 13
click at [646, 460] on icon at bounding box center [647, 585] width 13 height 13
click at [642, 460] on icon at bounding box center [647, 585] width 13 height 13
click at [725, 460] on icon at bounding box center [719, 585] width 13 height 13
click at [718, 460] on div at bounding box center [720, 586] width 20 height 20
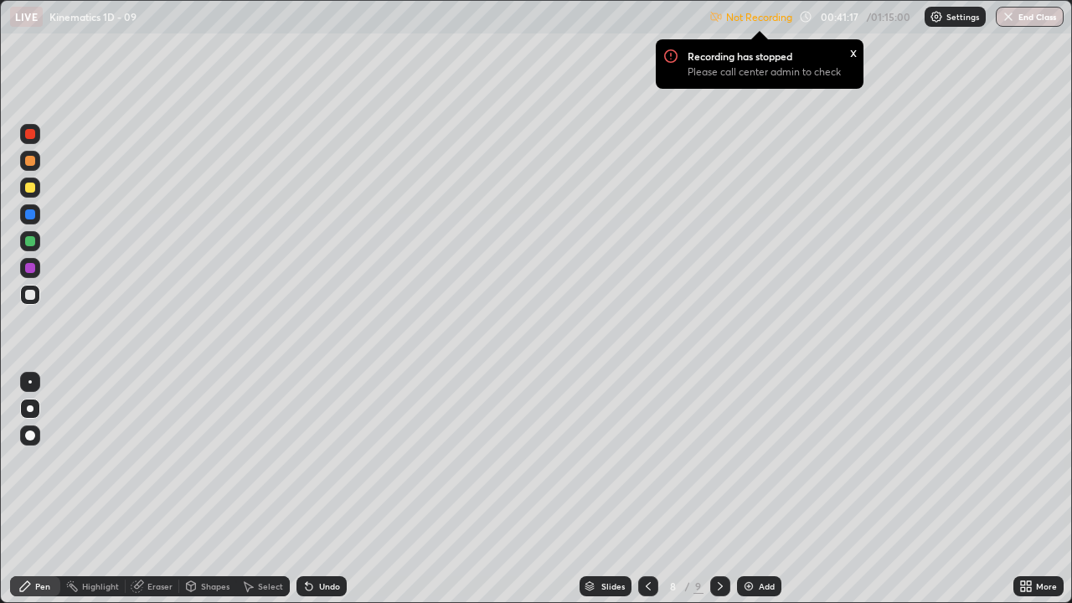
click at [720, 460] on div at bounding box center [720, 586] width 20 height 20
click at [30, 135] on div at bounding box center [30, 134] width 10 height 10
click at [206, 460] on div "Shapes" at bounding box center [215, 586] width 28 height 8
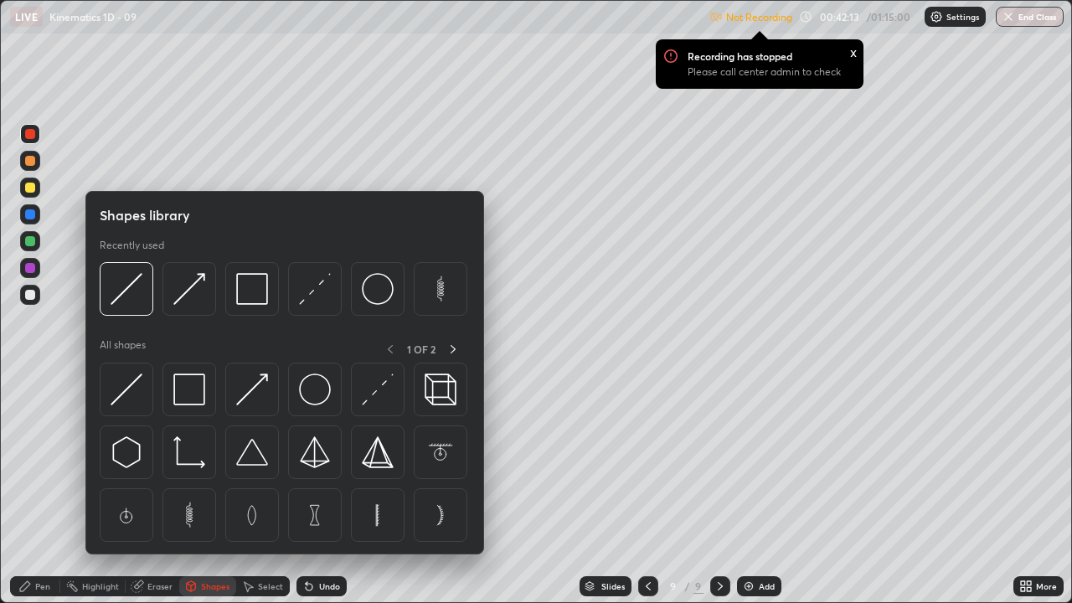
click at [154, 460] on div "Eraser" at bounding box center [159, 586] width 25 height 8
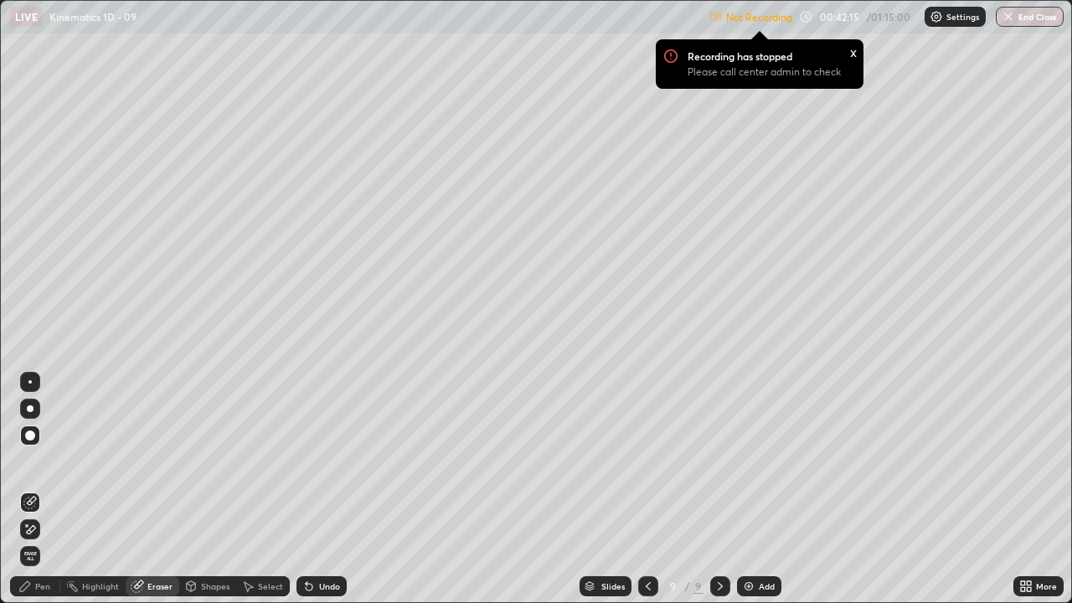
click at [32, 436] on div at bounding box center [30, 435] width 10 height 10
click at [30, 408] on div at bounding box center [30, 408] width 7 height 7
click at [31, 460] on span "Erase all" at bounding box center [30, 556] width 18 height 10
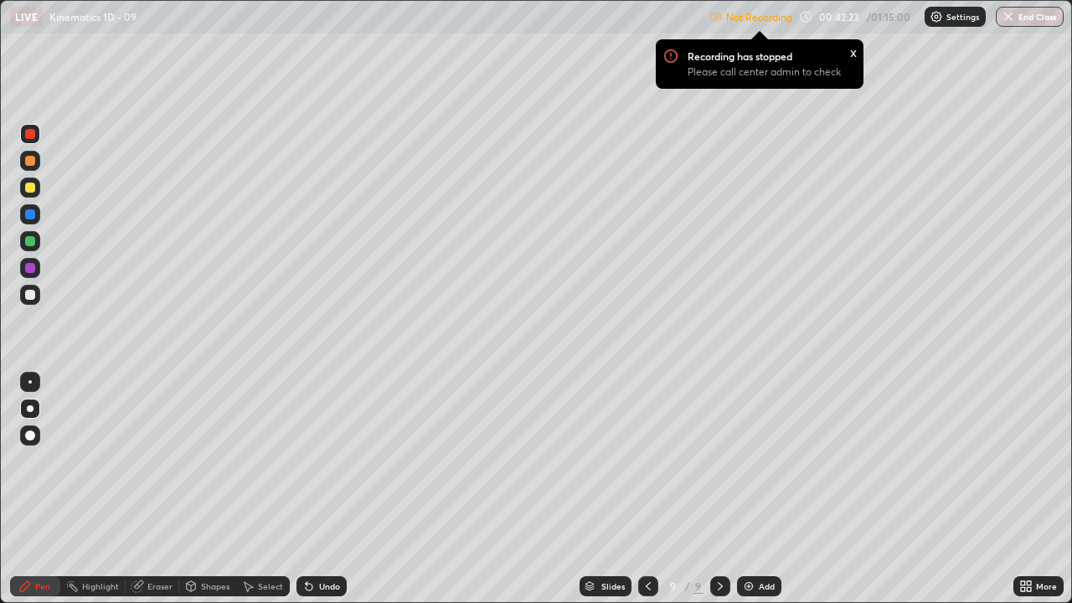
click at [309, 460] on icon at bounding box center [309, 587] width 7 height 7
click at [306, 460] on icon at bounding box center [309, 587] width 7 height 7
click at [309, 460] on icon at bounding box center [309, 587] width 7 height 7
click at [306, 460] on icon at bounding box center [309, 587] width 7 height 7
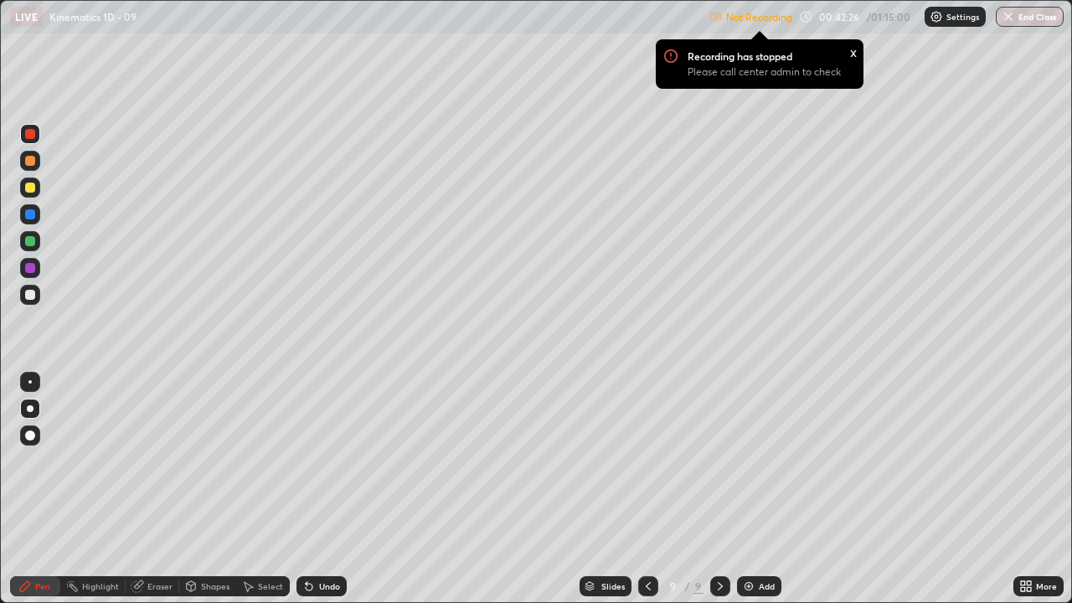
click at [306, 460] on icon at bounding box center [309, 587] width 7 height 7
click at [646, 460] on icon at bounding box center [647, 585] width 13 height 13
click at [717, 460] on icon at bounding box center [719, 585] width 13 height 13
click at [50, 460] on div "Pen" at bounding box center [35, 586] width 50 height 20
click at [155, 460] on div "Eraser" at bounding box center [159, 586] width 25 height 8
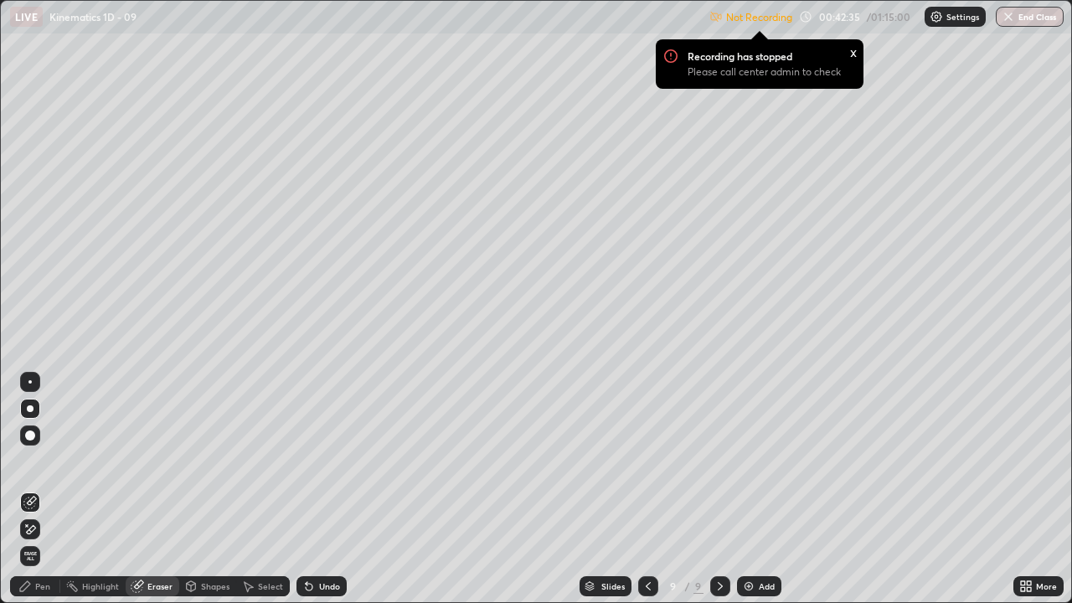
click at [157, 460] on div "Eraser" at bounding box center [159, 586] width 25 height 8
click at [96, 460] on div "Highlight" at bounding box center [100, 586] width 37 height 8
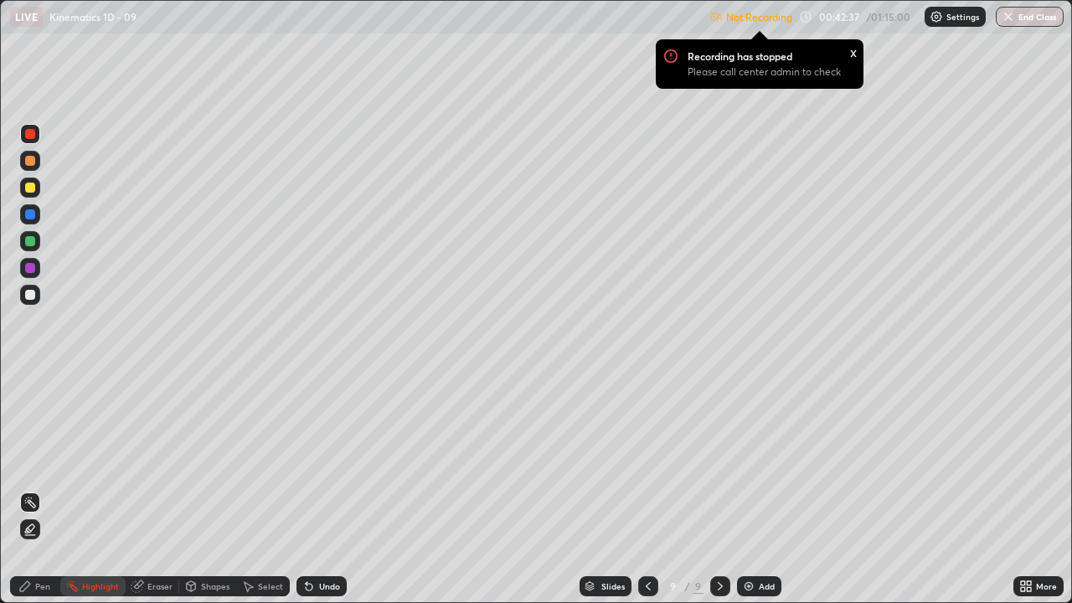
click at [46, 460] on div "Pen" at bounding box center [42, 586] width 15 height 8
click at [33, 406] on div at bounding box center [30, 408] width 7 height 7
click at [31, 299] on div at bounding box center [30, 295] width 10 height 10
click at [750, 460] on img at bounding box center [748, 585] width 13 height 13
click at [31, 296] on div at bounding box center [30, 295] width 10 height 10
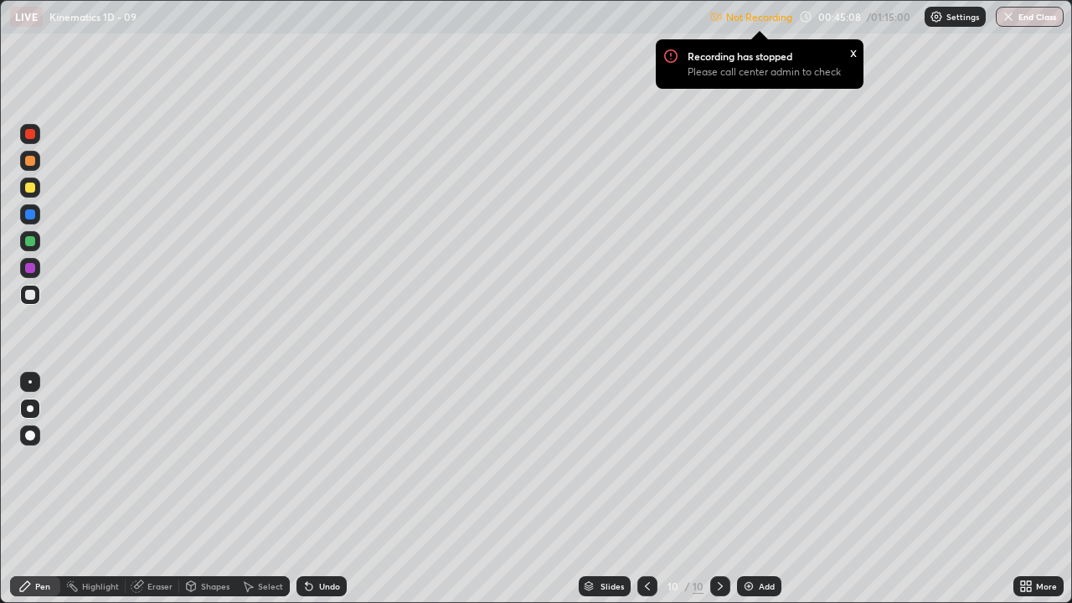
click at [751, 460] on img at bounding box center [748, 585] width 13 height 13
click at [37, 292] on div at bounding box center [30, 295] width 20 height 20
click at [28, 241] on div at bounding box center [30, 241] width 10 height 10
click at [32, 188] on div at bounding box center [30, 188] width 10 height 10
click at [313, 460] on icon at bounding box center [308, 585] width 13 height 13
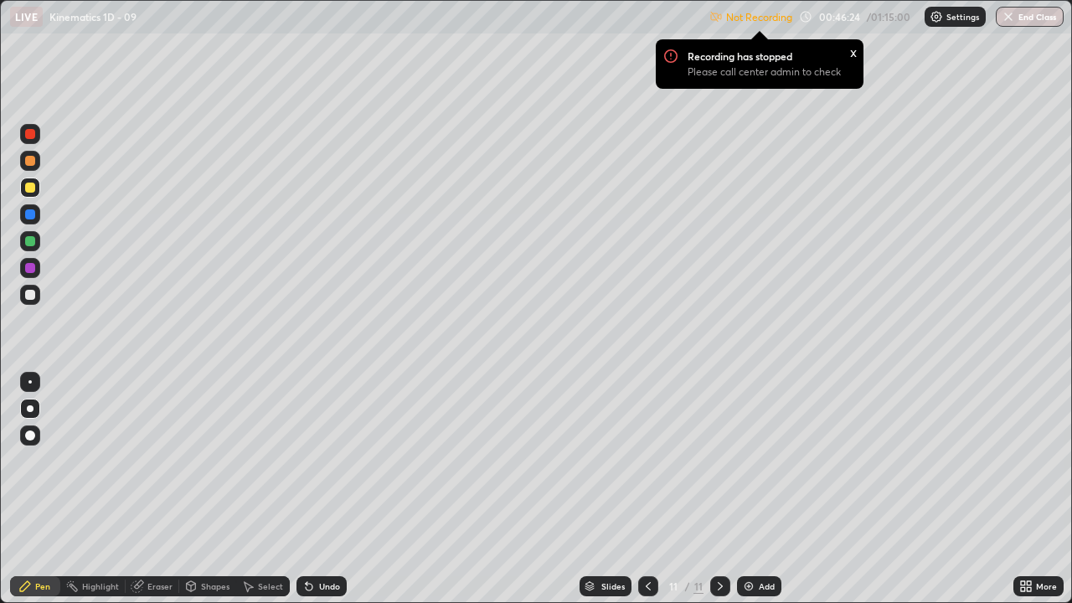
click at [310, 460] on icon at bounding box center [309, 587] width 7 height 7
click at [304, 460] on icon at bounding box center [308, 585] width 13 height 13
click at [306, 460] on icon at bounding box center [309, 587] width 7 height 7
click at [313, 460] on div "Undo" at bounding box center [321, 586] width 50 height 20
click at [307, 460] on icon at bounding box center [309, 587] width 7 height 7
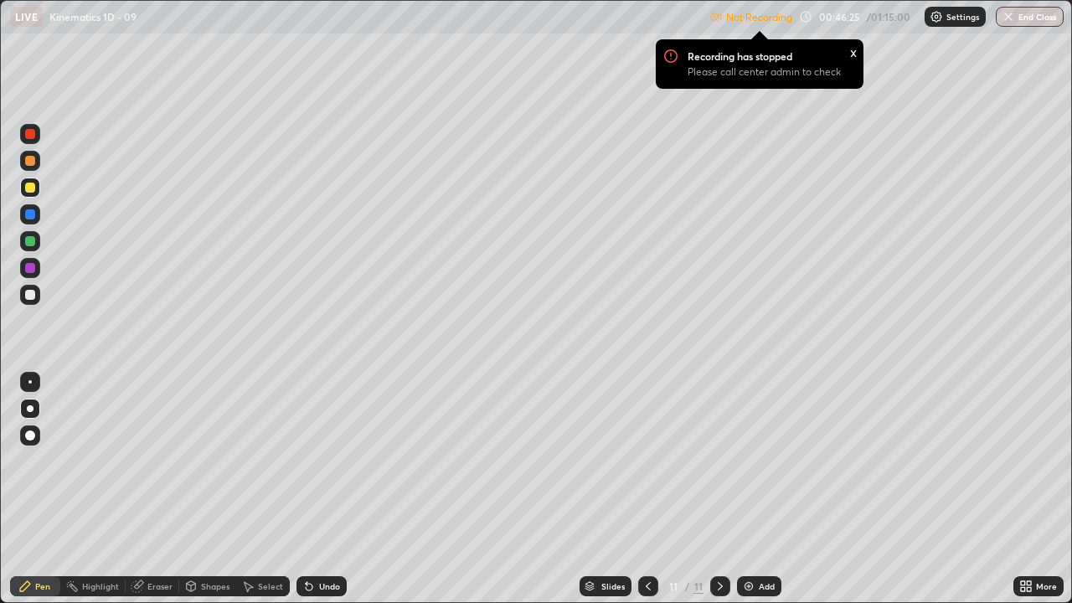
click at [306, 460] on icon at bounding box center [309, 587] width 7 height 7
click at [28, 294] on div at bounding box center [30, 295] width 10 height 10
click at [306, 460] on icon at bounding box center [309, 587] width 7 height 7
click at [308, 460] on icon at bounding box center [309, 587] width 7 height 7
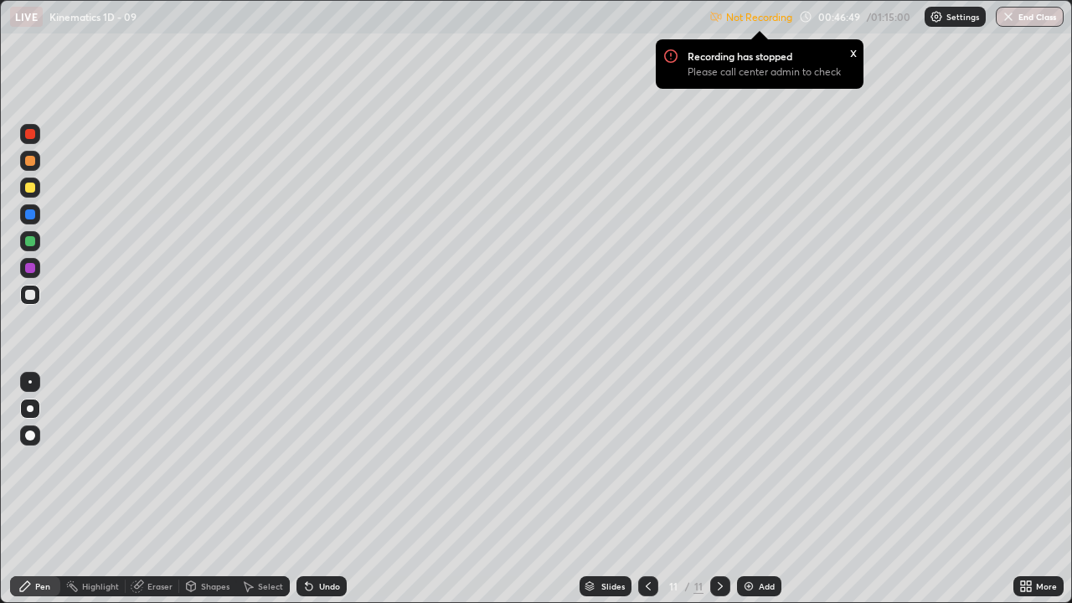
click at [29, 297] on div at bounding box center [30, 295] width 10 height 10
click at [31, 241] on div at bounding box center [30, 241] width 10 height 10
click at [32, 192] on div at bounding box center [30, 188] width 10 height 10
click at [646, 460] on icon at bounding box center [647, 585] width 13 height 13
click at [648, 460] on icon at bounding box center [647, 585] width 13 height 13
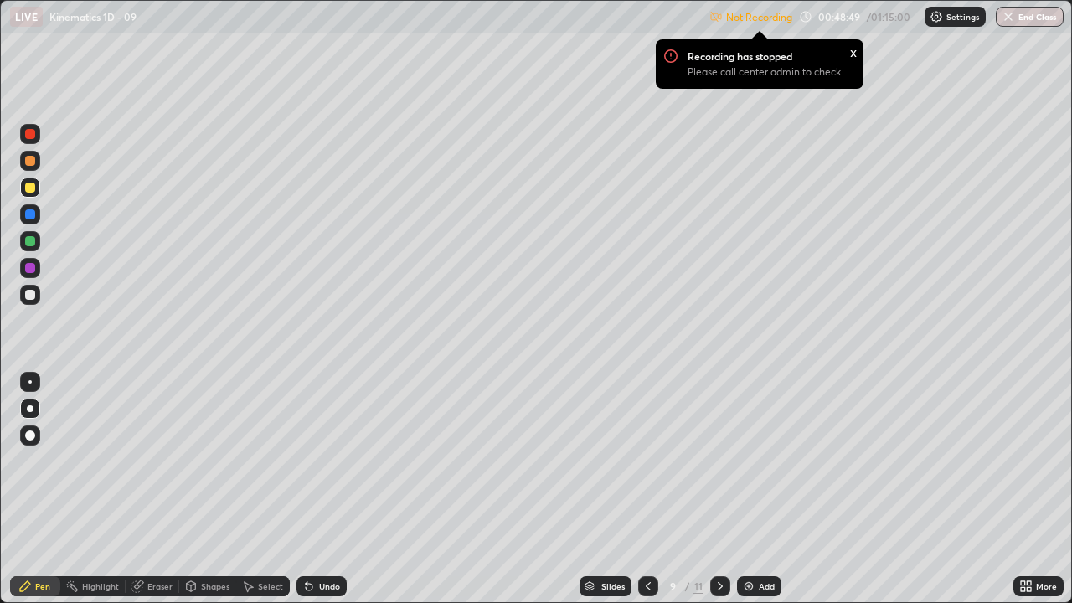
click at [721, 460] on div at bounding box center [720, 585] width 20 height 33
click at [716, 460] on div at bounding box center [720, 585] width 20 height 33
click at [648, 460] on icon at bounding box center [648, 586] width 5 height 8
click at [718, 460] on icon at bounding box center [719, 585] width 13 height 13
click at [211, 460] on div "Shapes" at bounding box center [215, 586] width 28 height 8
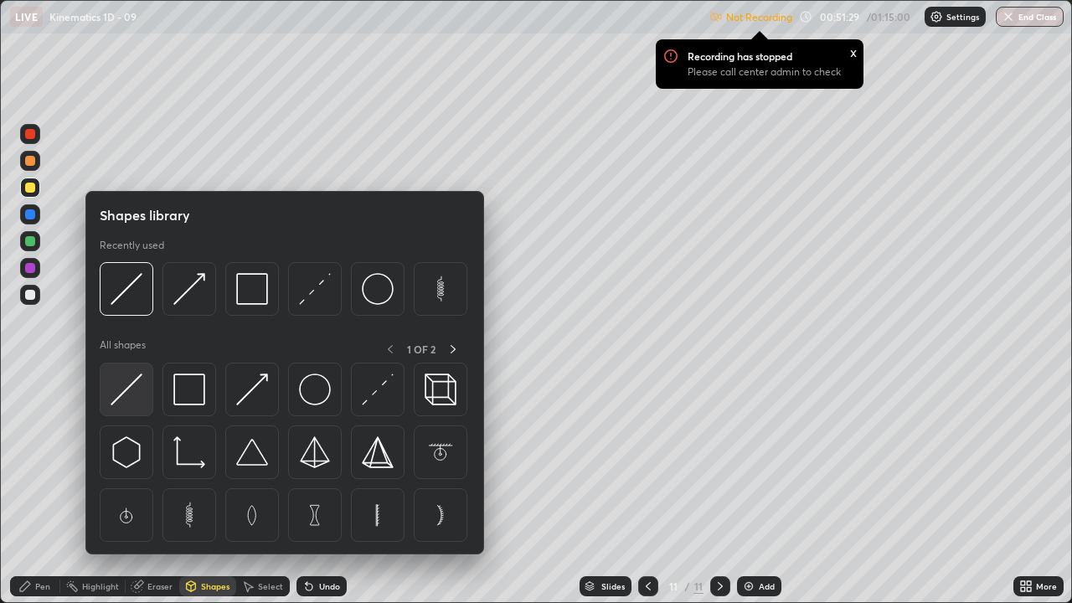
click at [130, 386] on img at bounding box center [127, 389] width 32 height 32
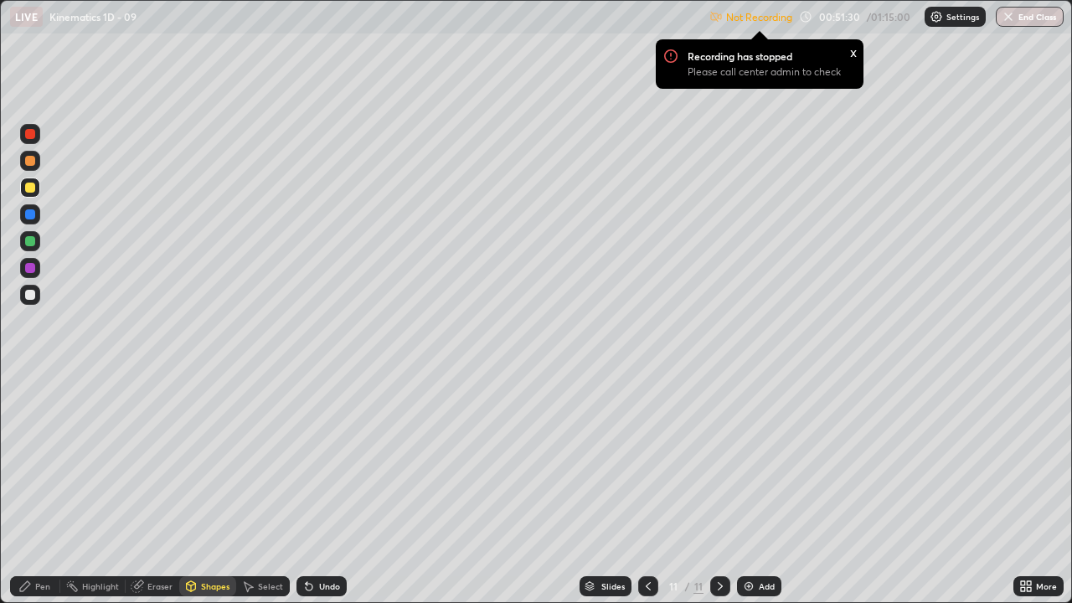
click at [29, 138] on div at bounding box center [30, 134] width 10 height 10
click at [748, 460] on img at bounding box center [748, 585] width 13 height 13
click at [42, 460] on div "Pen" at bounding box center [42, 586] width 15 height 8
click at [30, 301] on div at bounding box center [30, 295] width 20 height 20
click at [28, 296] on div at bounding box center [30, 295] width 10 height 10
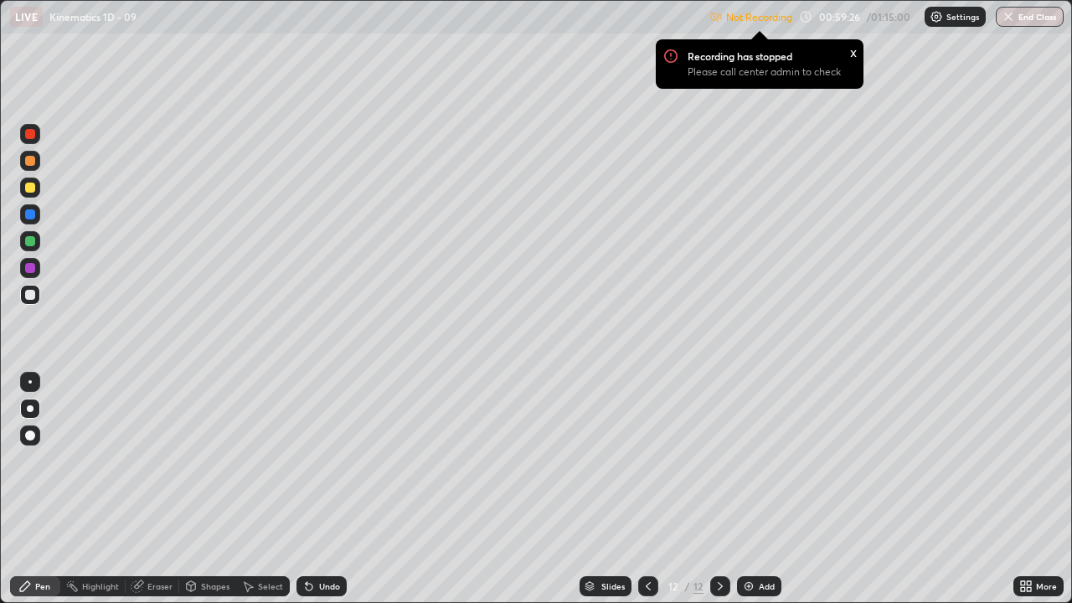
click at [30, 187] on div at bounding box center [30, 188] width 10 height 10
click at [750, 460] on img at bounding box center [748, 585] width 13 height 13
click at [46, 460] on div "Pen" at bounding box center [35, 586] width 50 height 20
click at [28, 431] on div at bounding box center [30, 435] width 10 height 10
click at [207, 460] on div "Shapes" at bounding box center [215, 586] width 28 height 8
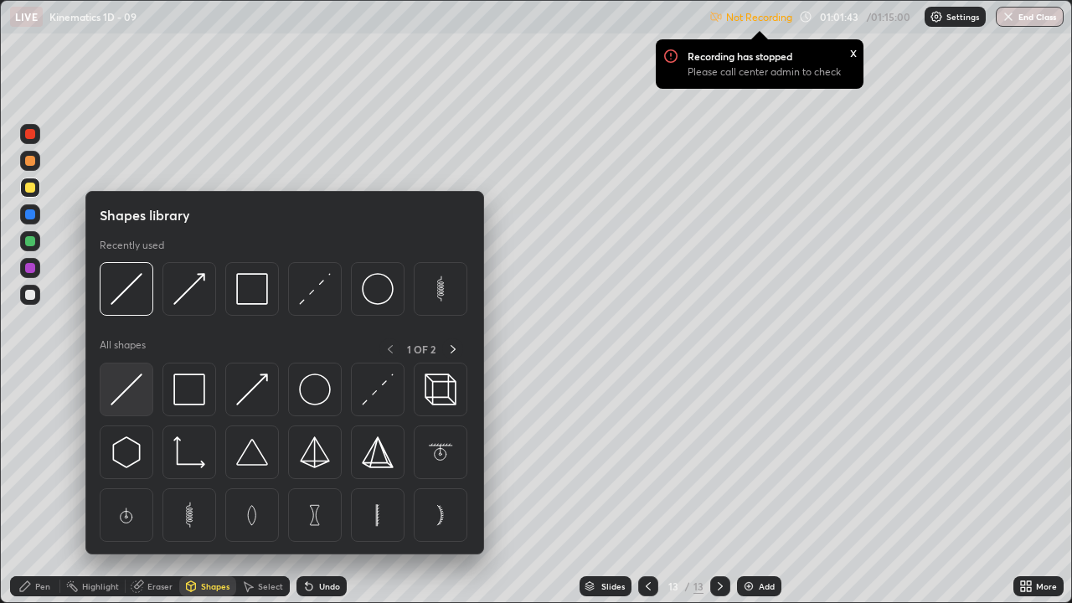
click at [131, 388] on img at bounding box center [127, 389] width 32 height 32
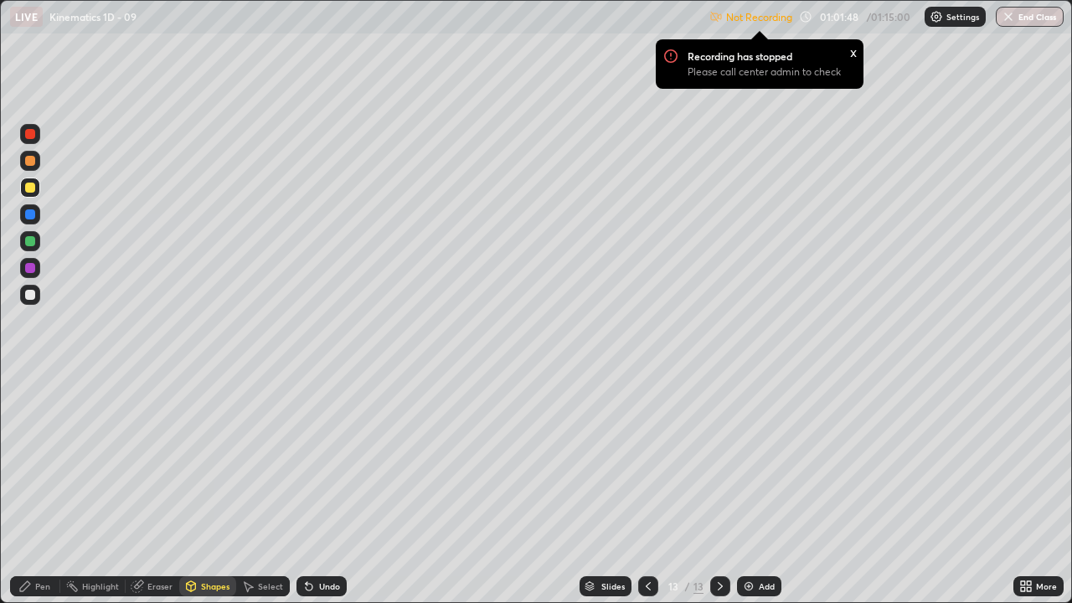
click at [30, 301] on div at bounding box center [30, 295] width 20 height 20
click at [306, 460] on icon at bounding box center [307, 583] width 2 height 2
click at [306, 460] on icon at bounding box center [309, 587] width 7 height 7
click at [38, 460] on div "Pen" at bounding box center [42, 586] width 15 height 8
click at [32, 167] on div at bounding box center [30, 161] width 20 height 20
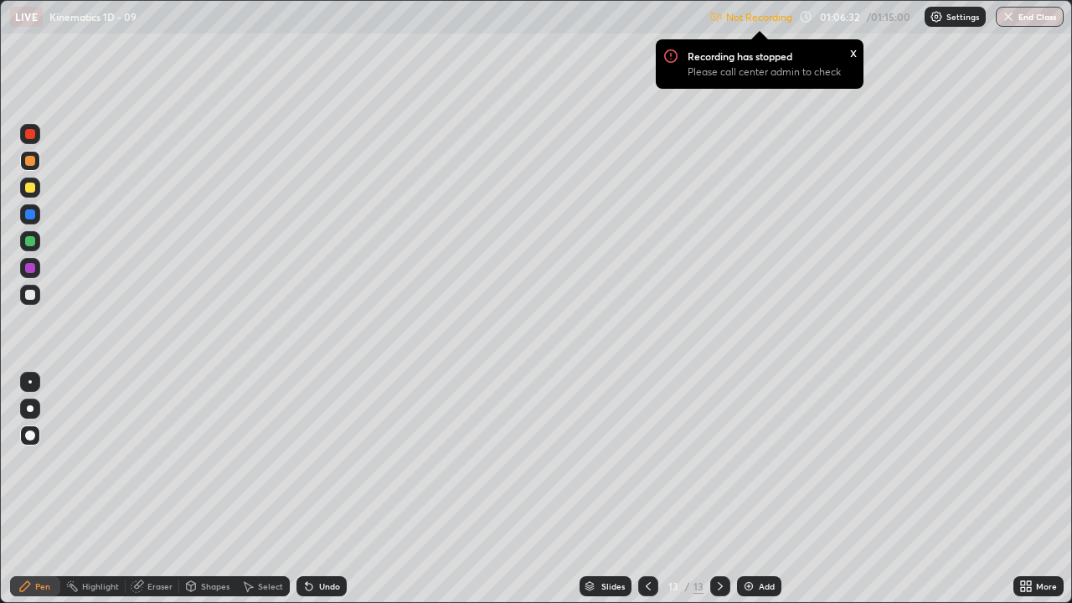
click at [29, 296] on div at bounding box center [30, 295] width 10 height 10
click at [33, 263] on div at bounding box center [30, 268] width 10 height 10
click at [1022, 18] on button "End Class" at bounding box center [1030, 17] width 66 height 20
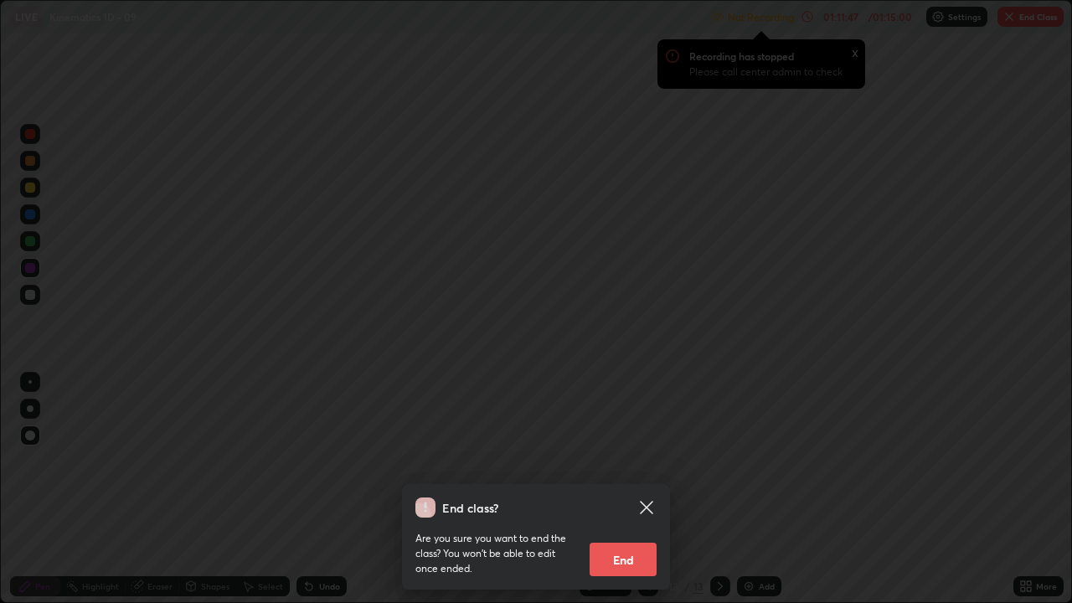
click at [623, 460] on button "End" at bounding box center [622, 559] width 67 height 33
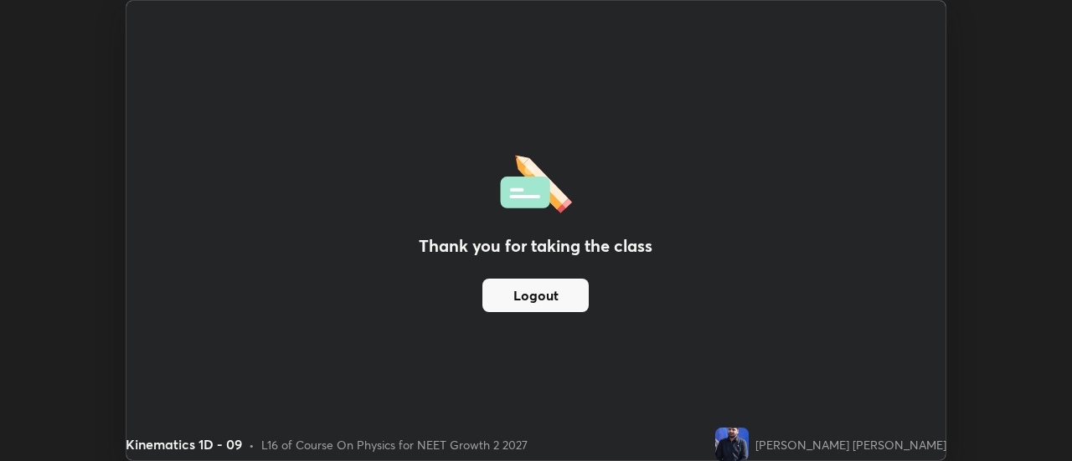
scroll to position [83262, 82652]
